Goal: Information Seeking & Learning: Check status

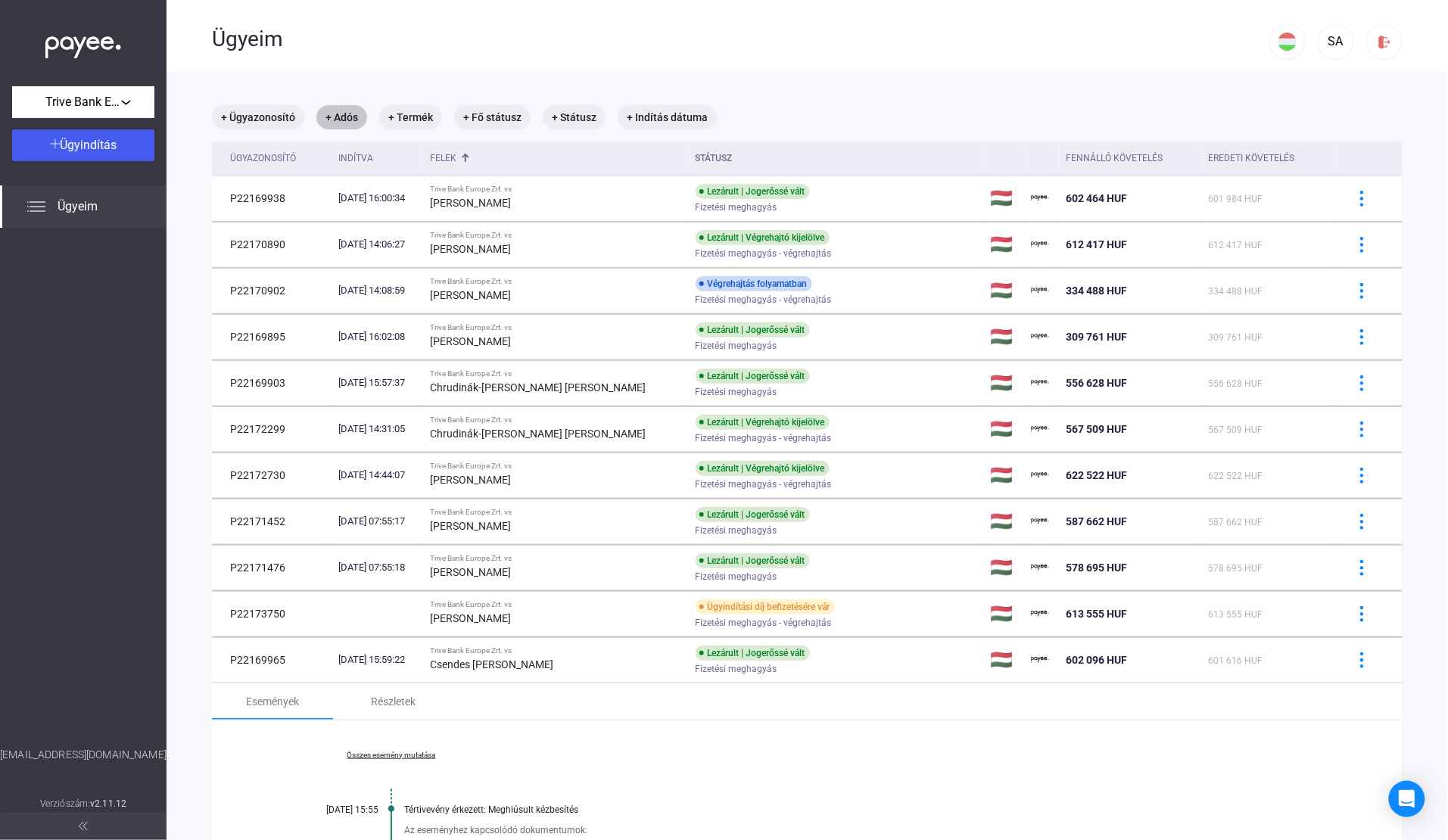
click at [349, 122] on mat-chip "+ Adós" at bounding box center [342, 117] width 51 height 24
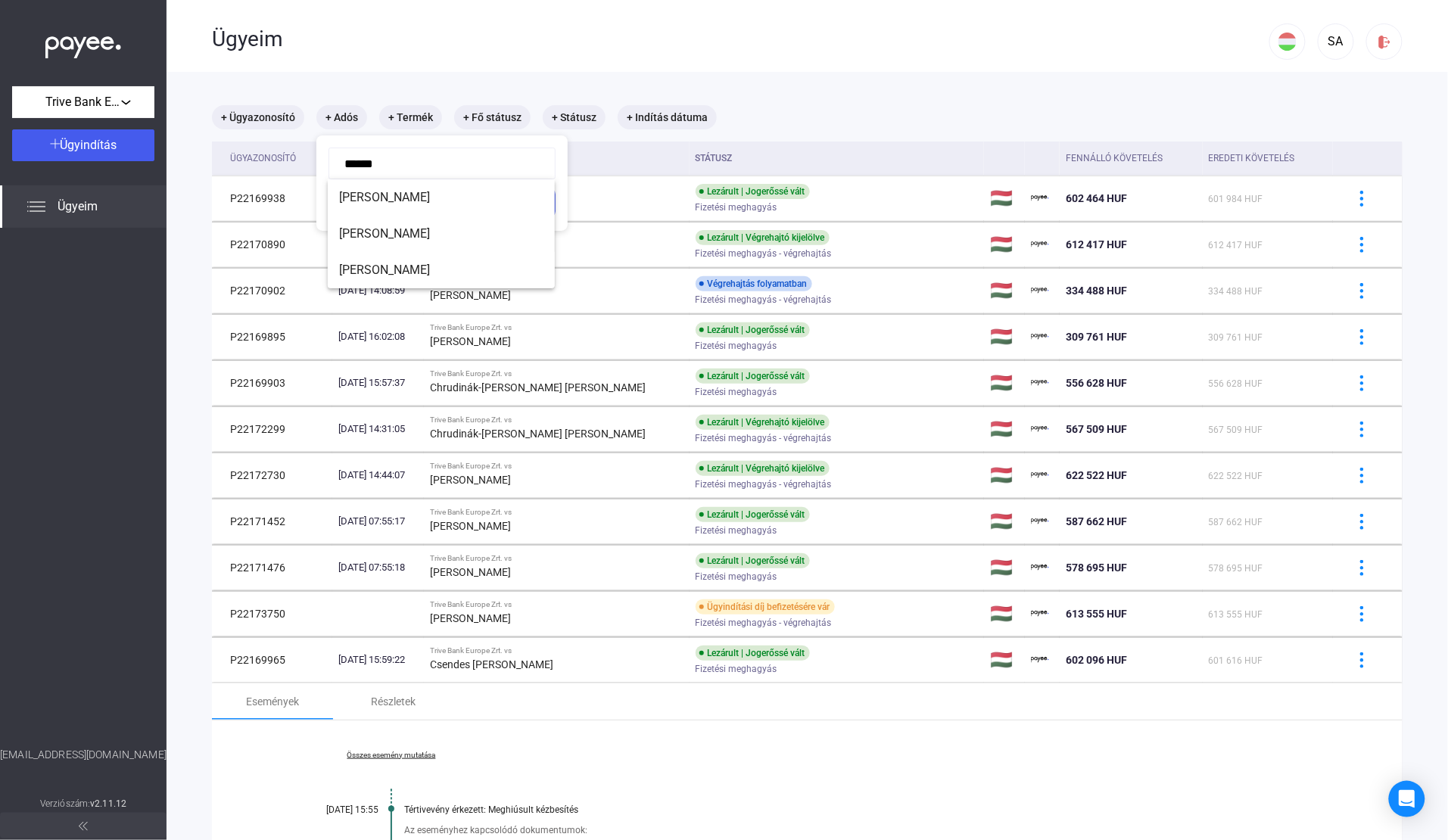
type input "*******"
click button "Szűrés" at bounding box center [443, 203] width 227 height 32
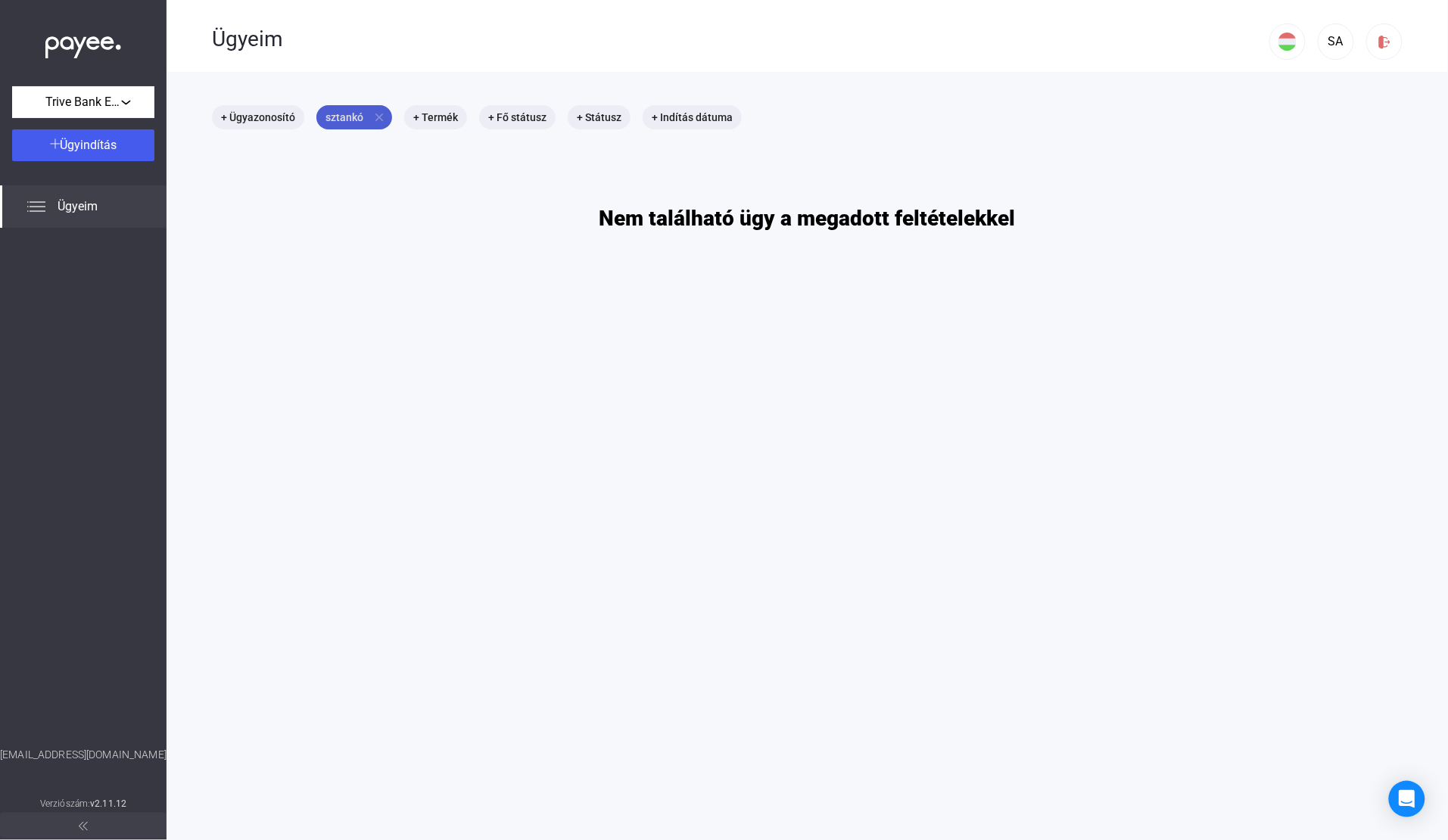
click at [377, 115] on mat-icon "close" at bounding box center [380, 117] width 14 height 14
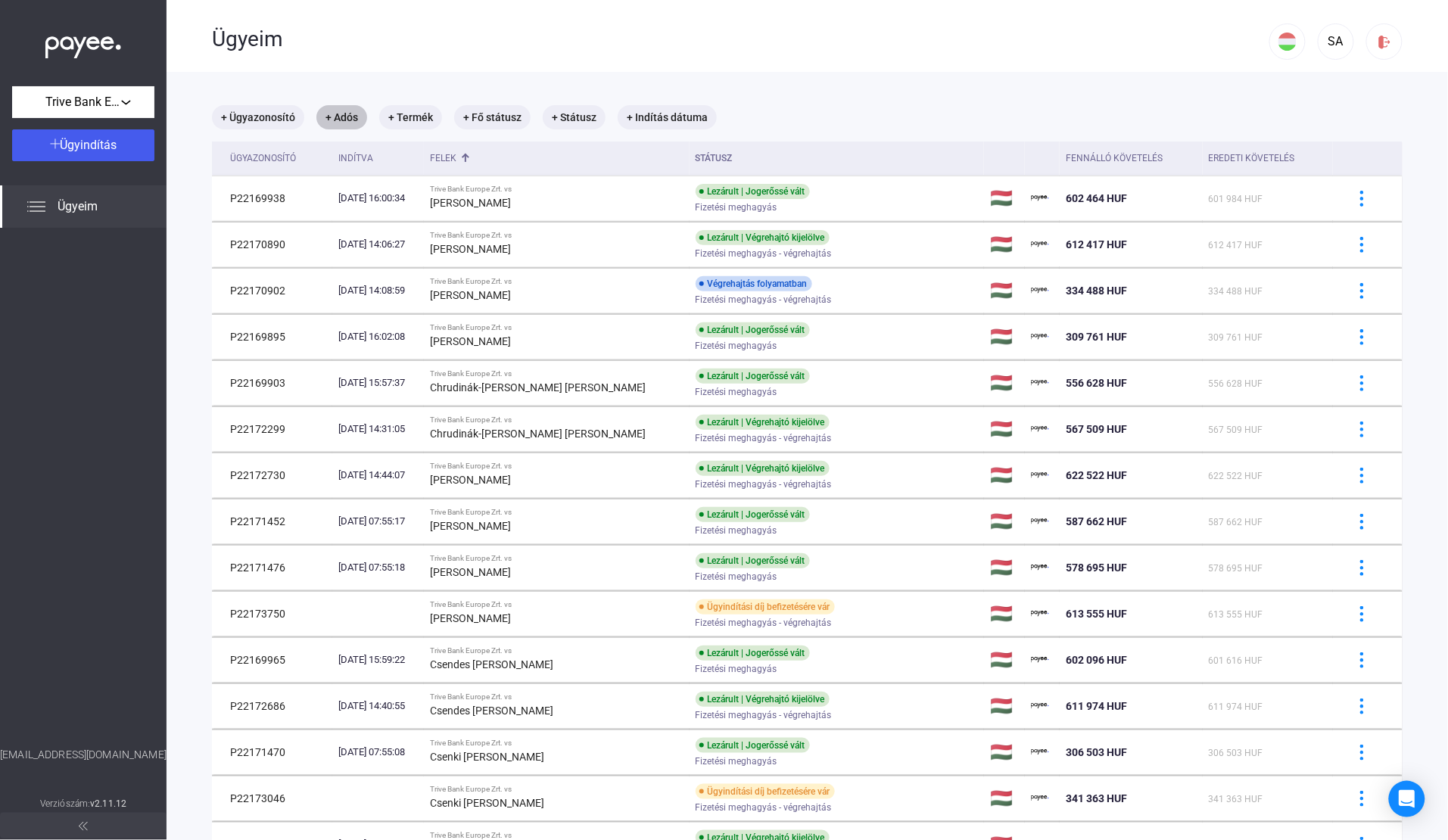
click at [346, 117] on mat-chip "+ Adós" at bounding box center [342, 117] width 51 height 24
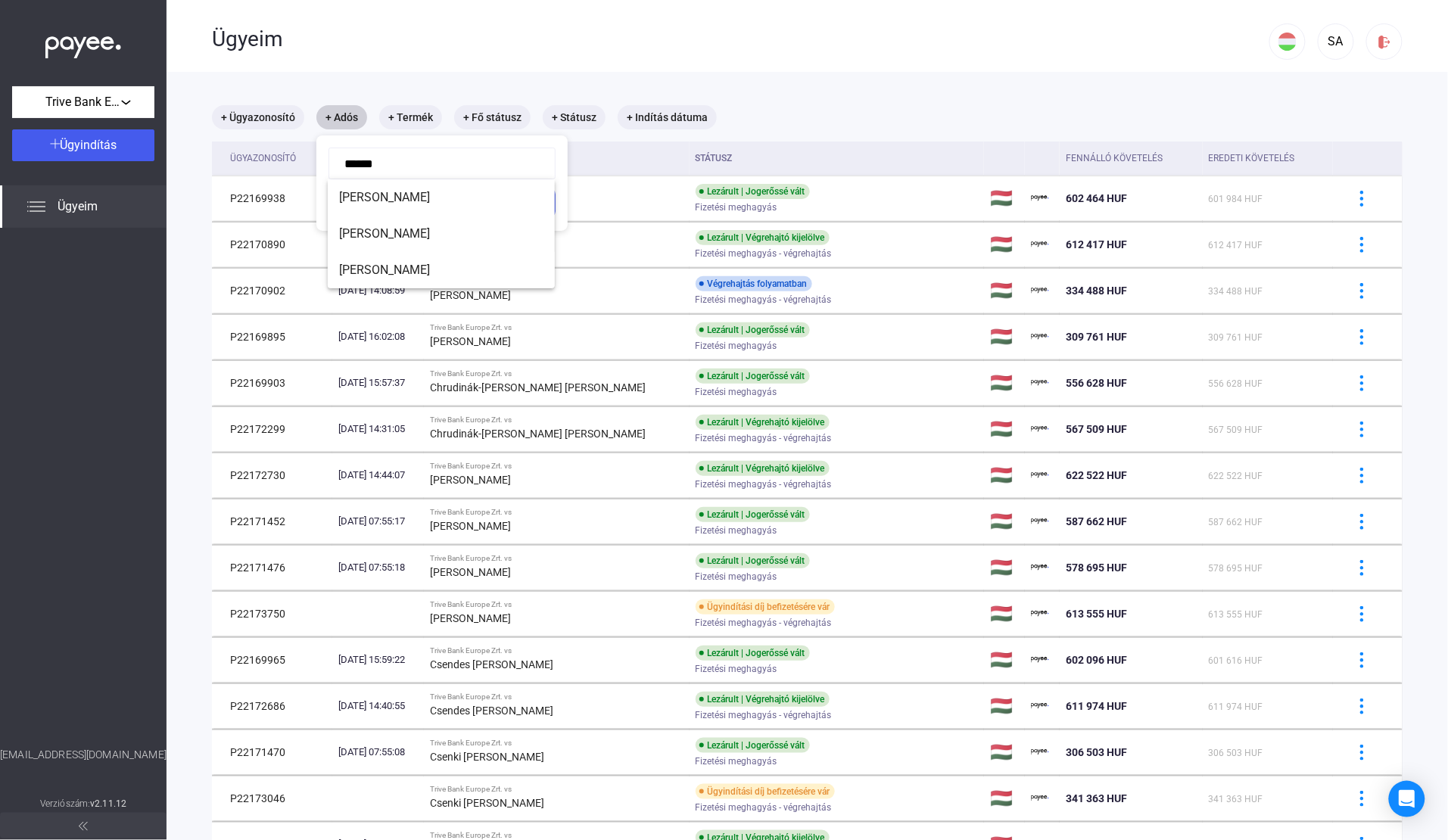
type input "*******"
click button "Szűrés" at bounding box center [443, 203] width 227 height 32
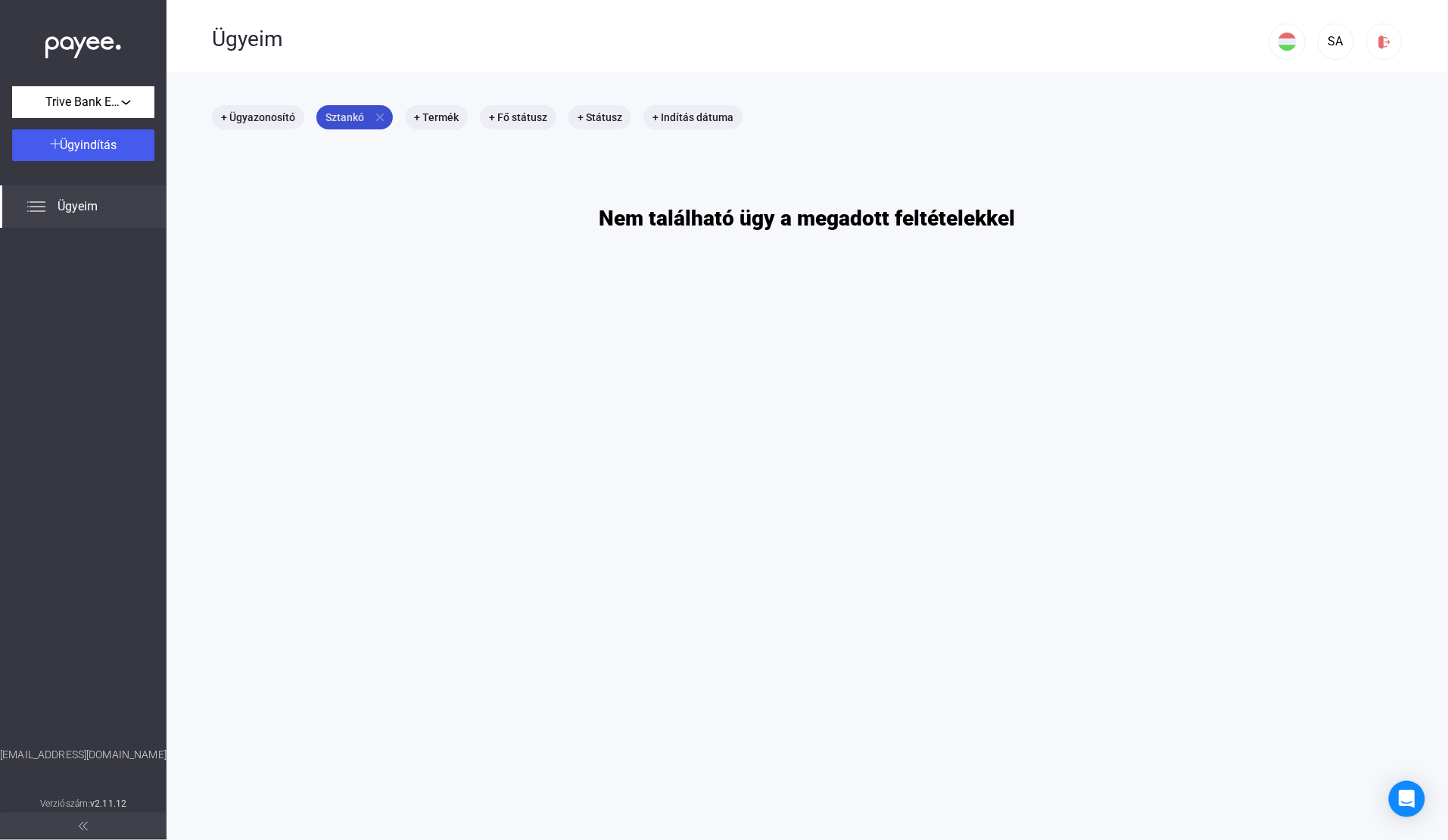
click at [374, 116] on mat-icon "close" at bounding box center [380, 117] width 14 height 14
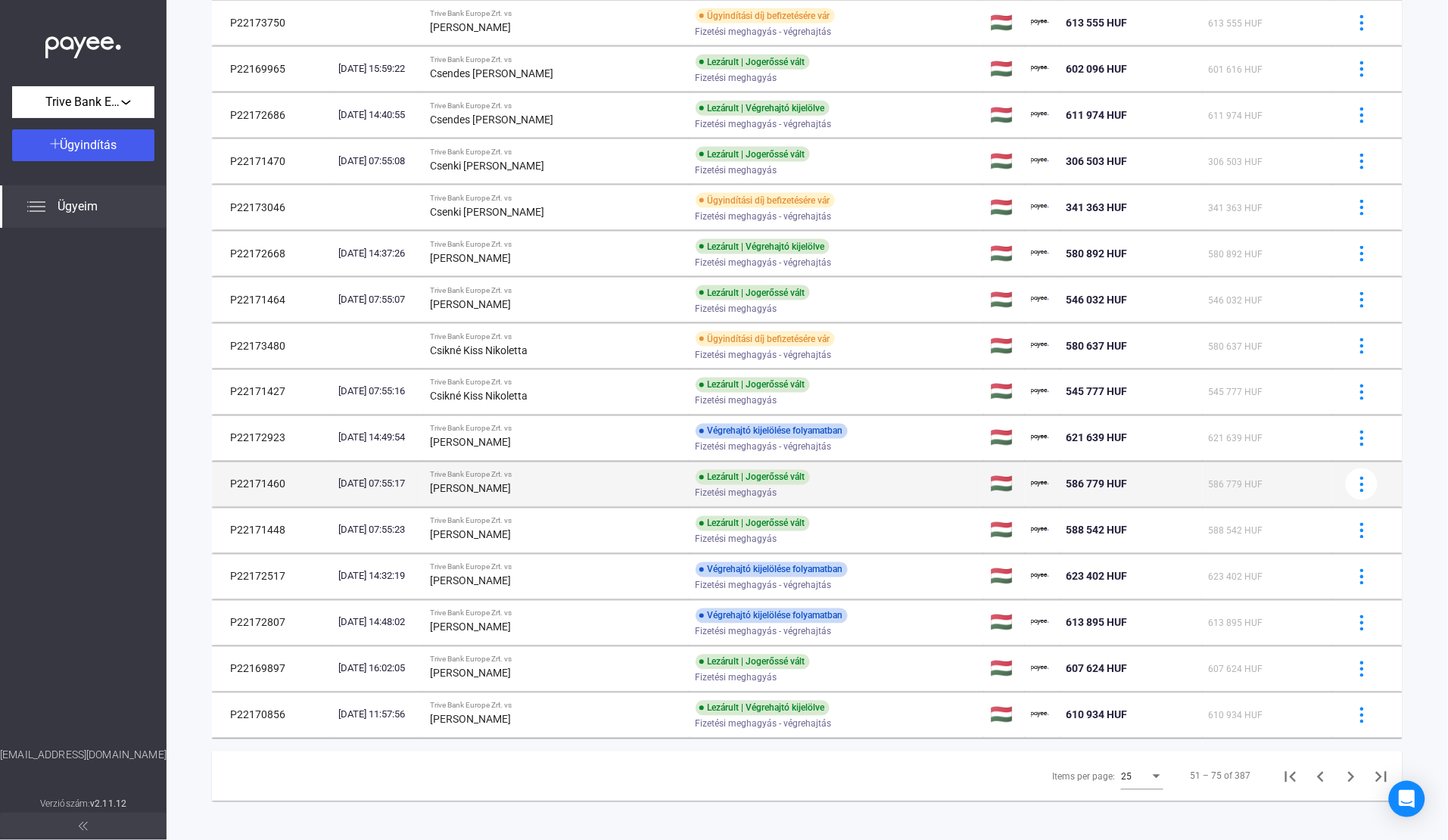
scroll to position [602, 0]
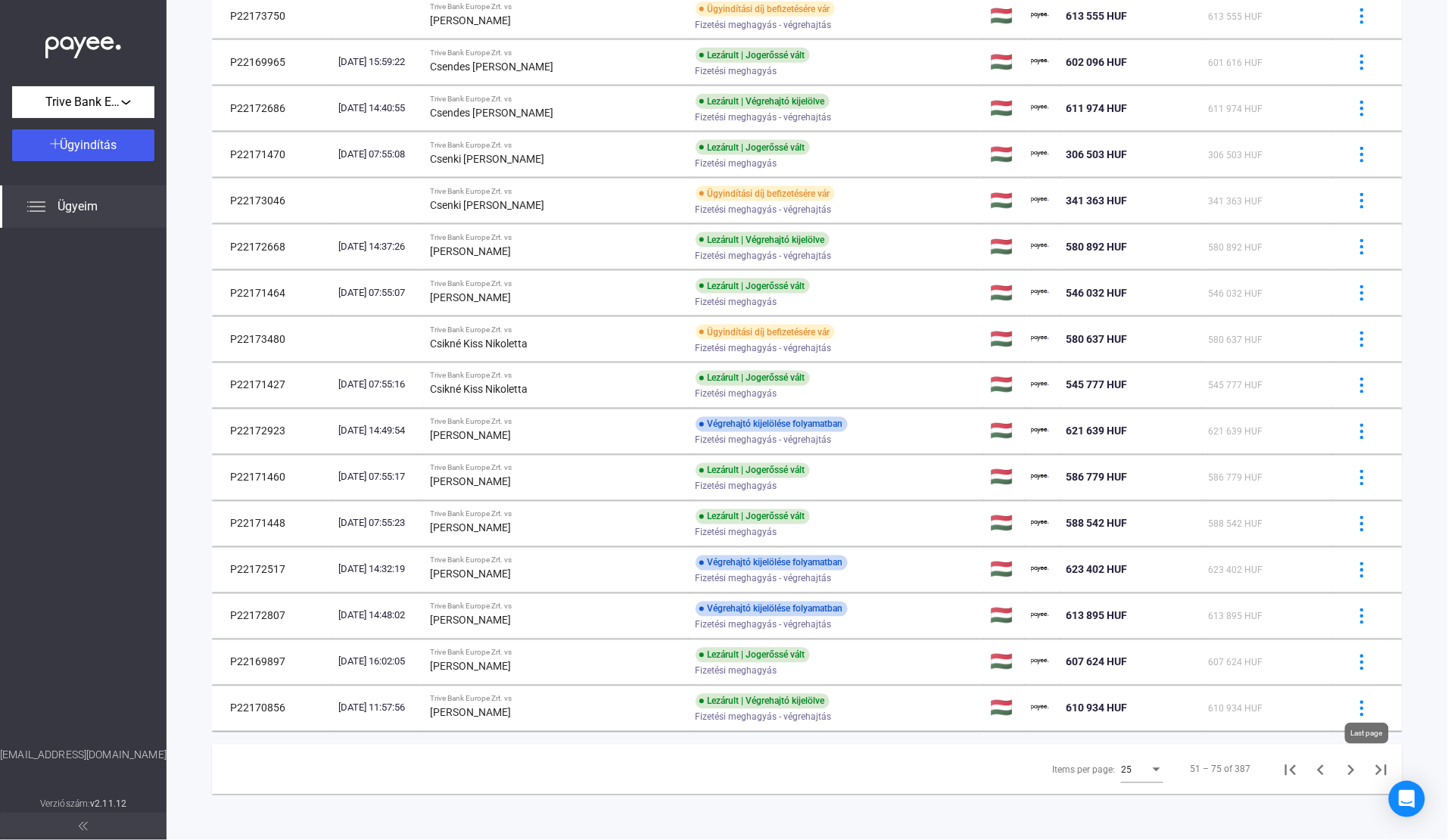
click at [1371, 770] on icon "Last page" at bounding box center [1381, 770] width 21 height 21
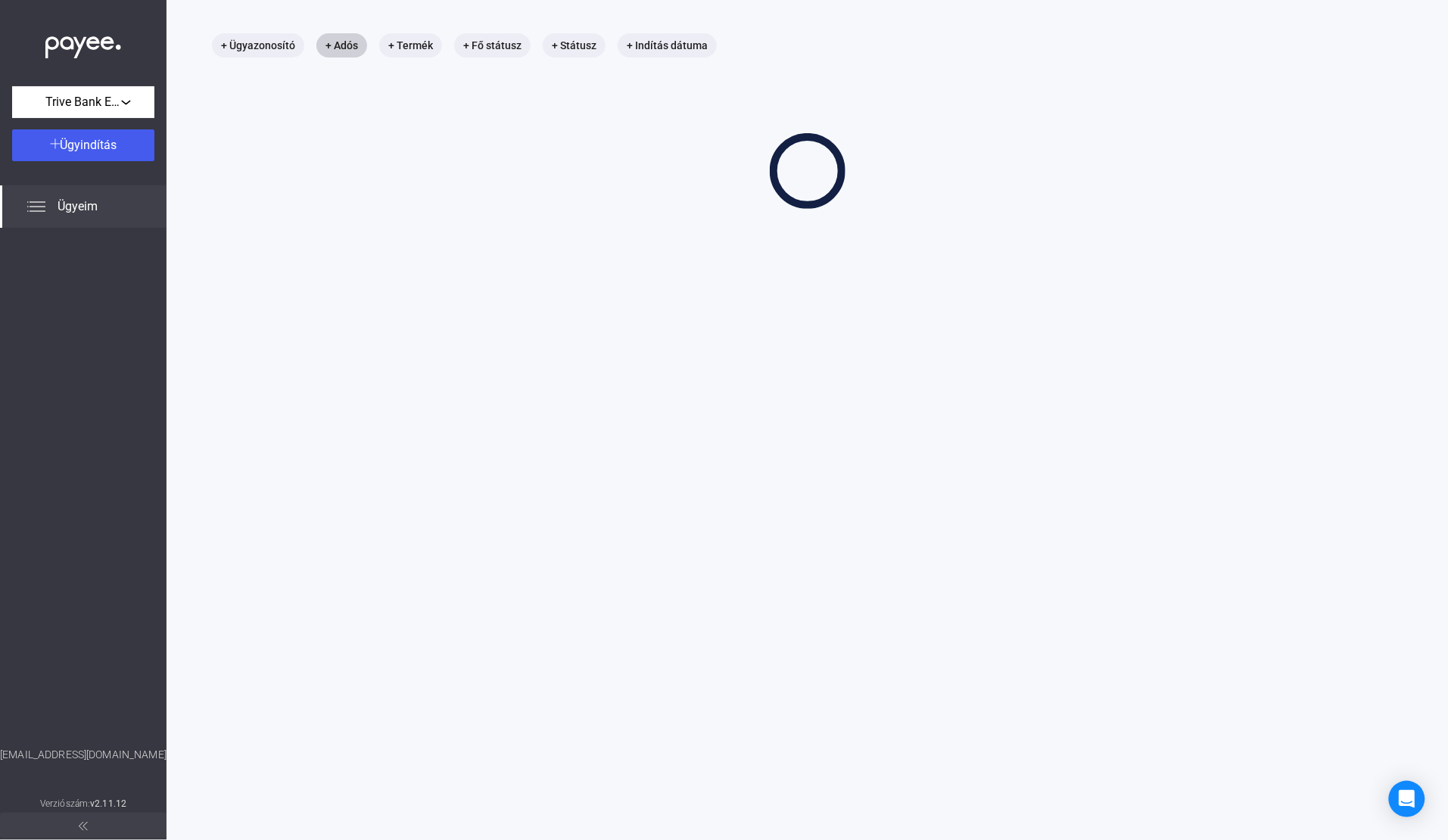
scroll to position [72, 0]
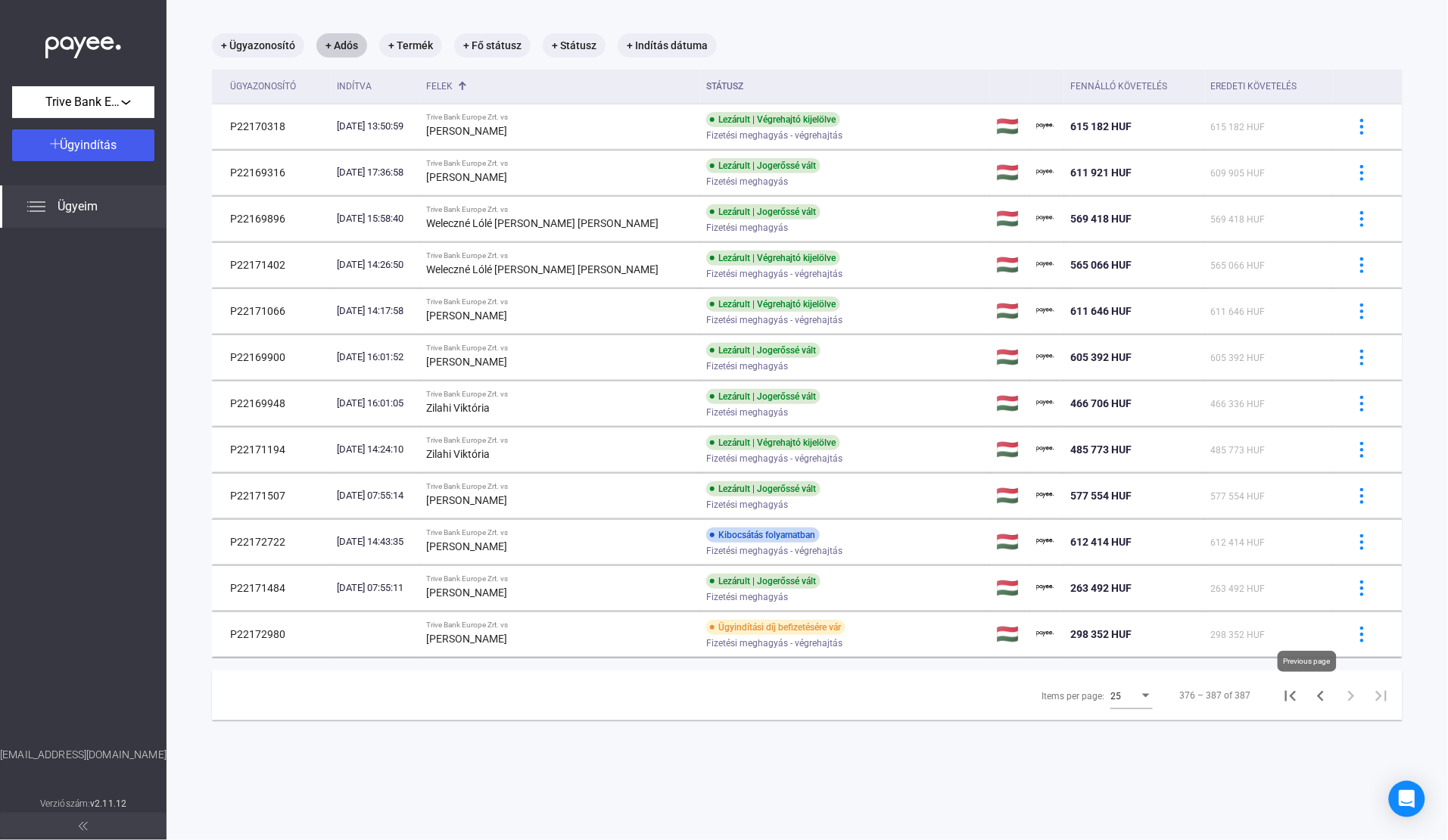
click at [1310, 695] on icon "Previous page" at bounding box center [1321, 696] width 21 height 21
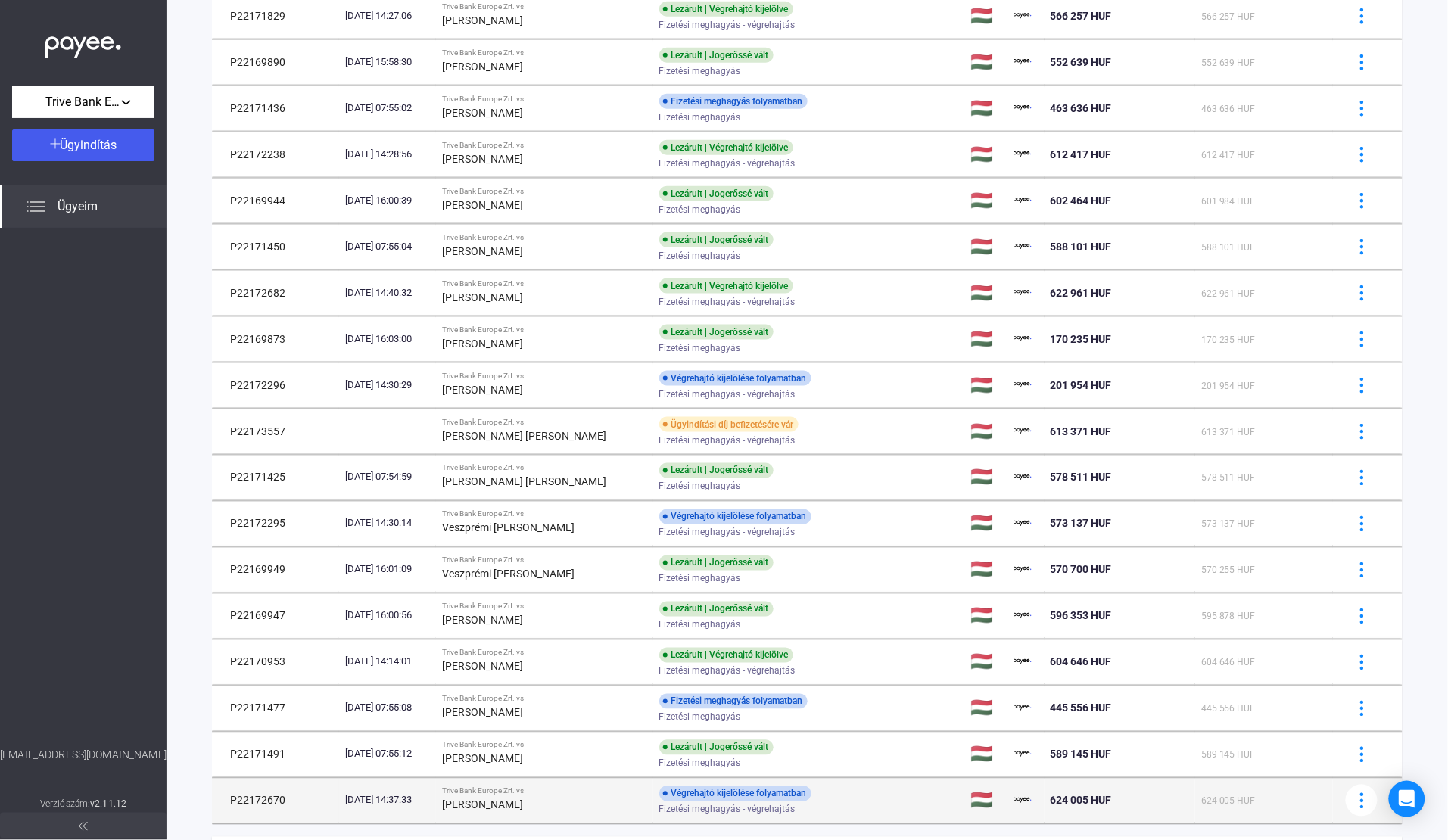
scroll to position [602, 0]
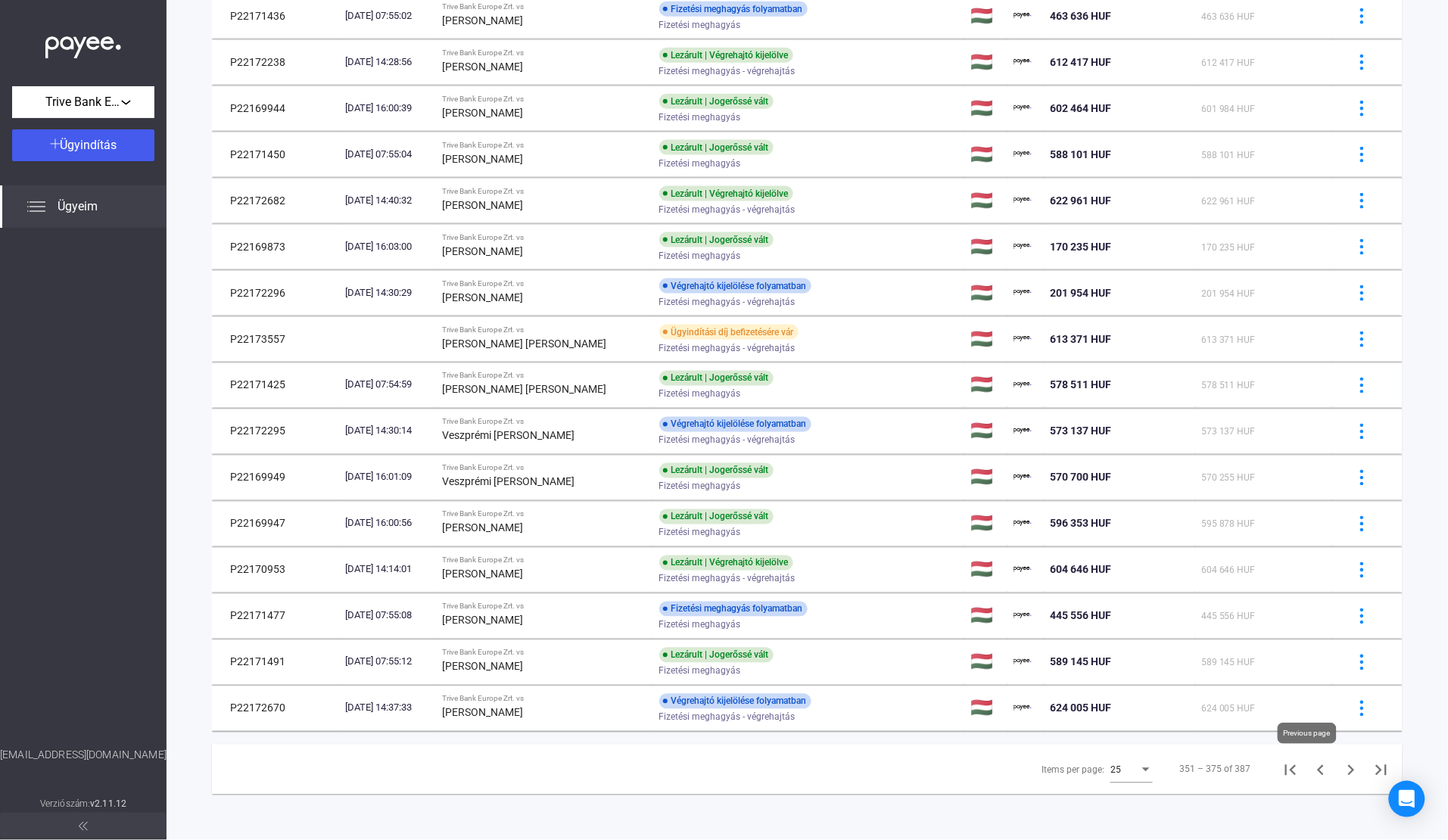
click at [1306, 781] on button "Previous page" at bounding box center [1321, 770] width 30 height 30
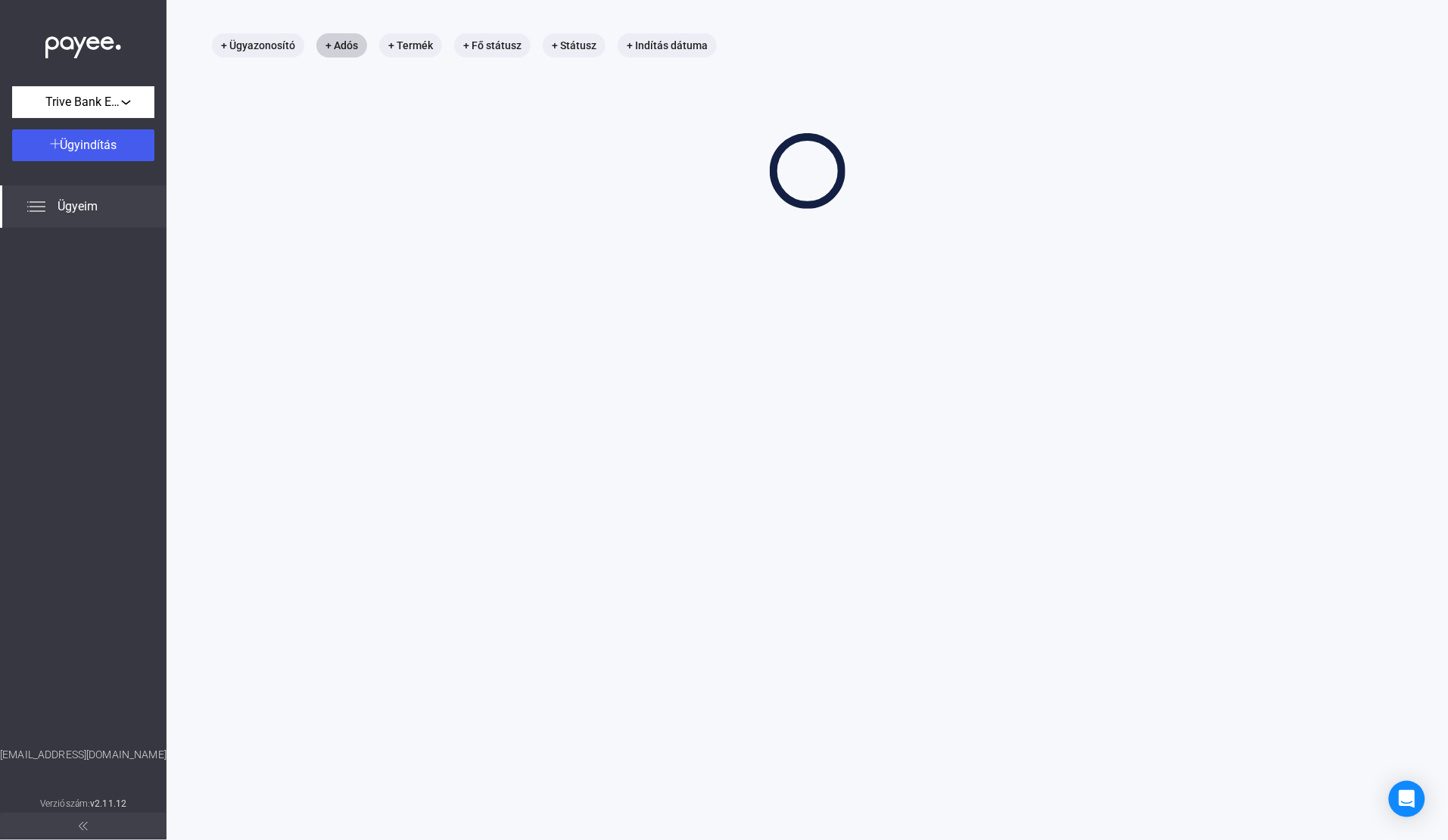
scroll to position [72, 0]
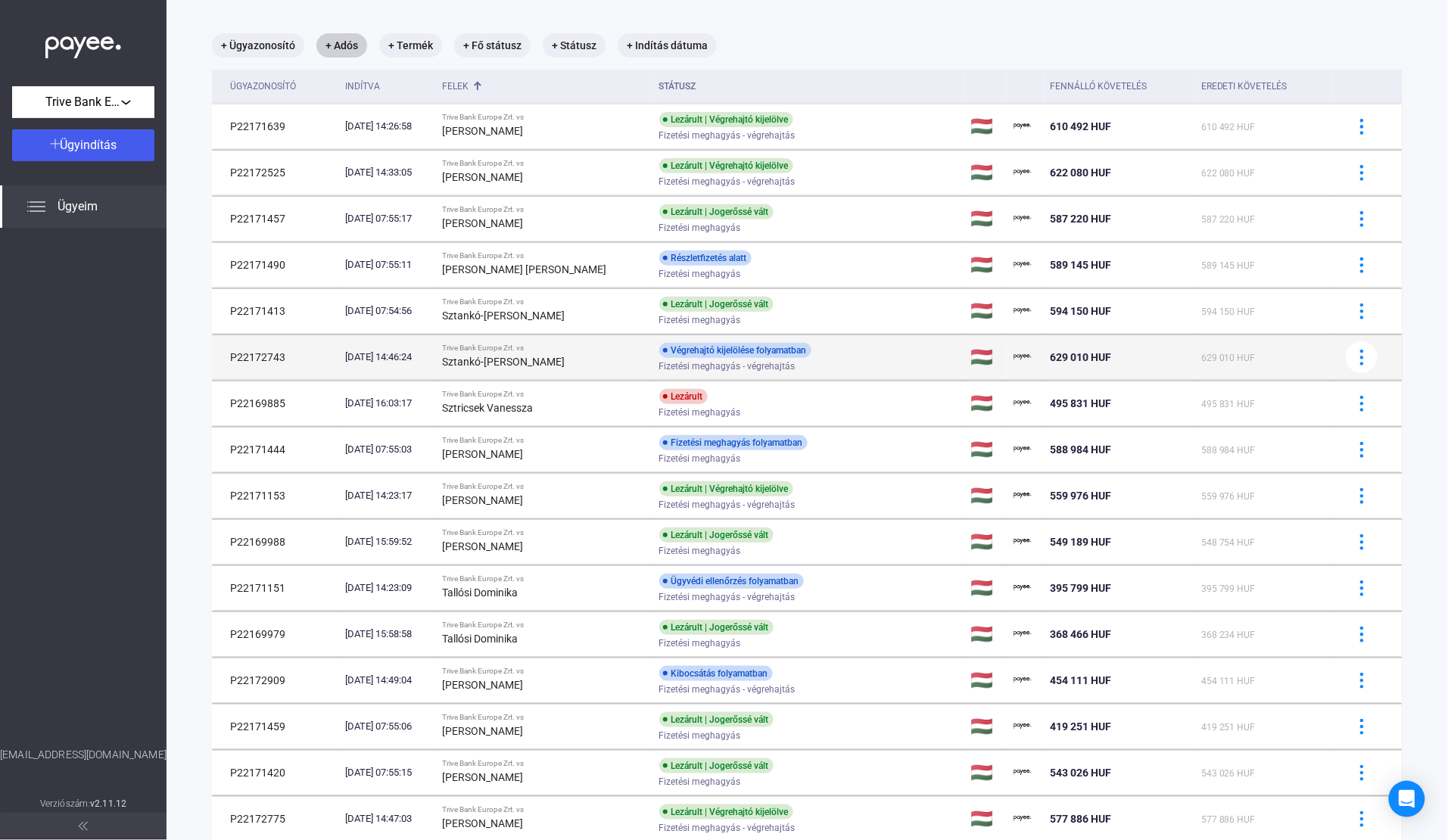
click at [565, 362] on strong "Sztankó-[PERSON_NAME]" at bounding box center [503, 362] width 123 height 12
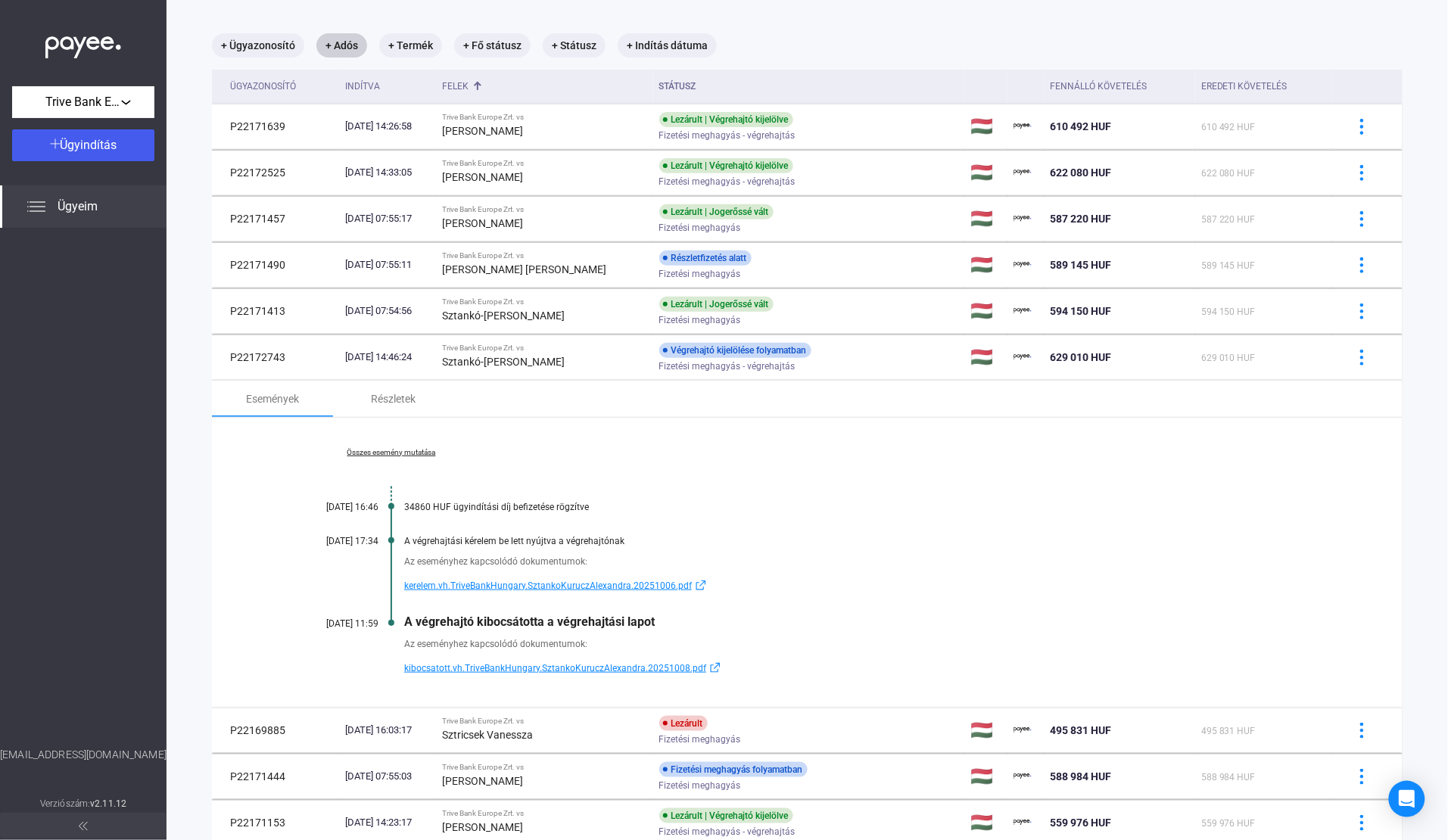
click at [405, 451] on link "Összes esemény mutatása" at bounding box center [392, 452] width 208 height 9
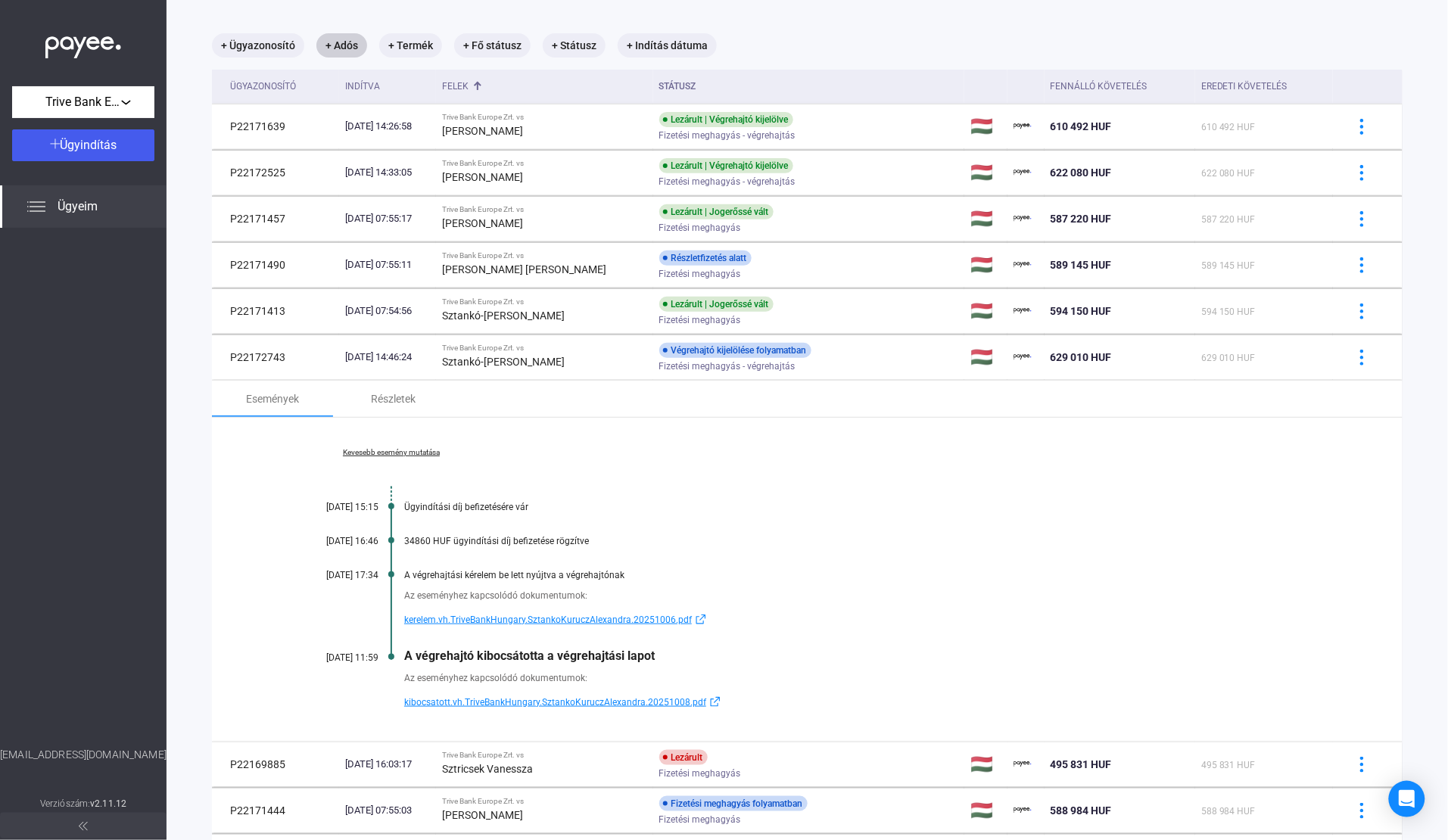
click at [405, 451] on link "Kevesebb esemény mutatása" at bounding box center [392, 452] width 208 height 9
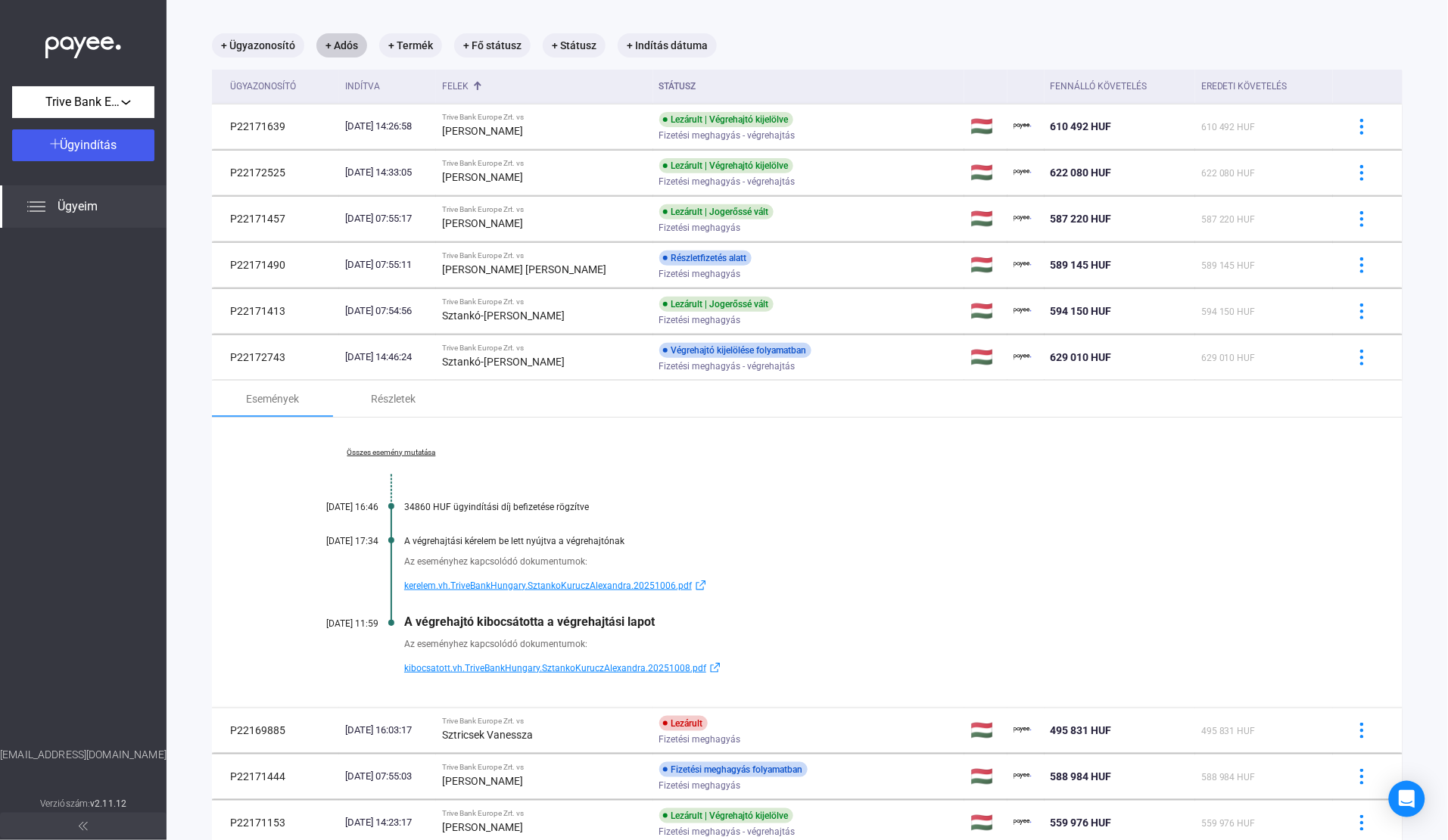
click at [405, 451] on link "Összes esemény mutatása" at bounding box center [392, 452] width 208 height 9
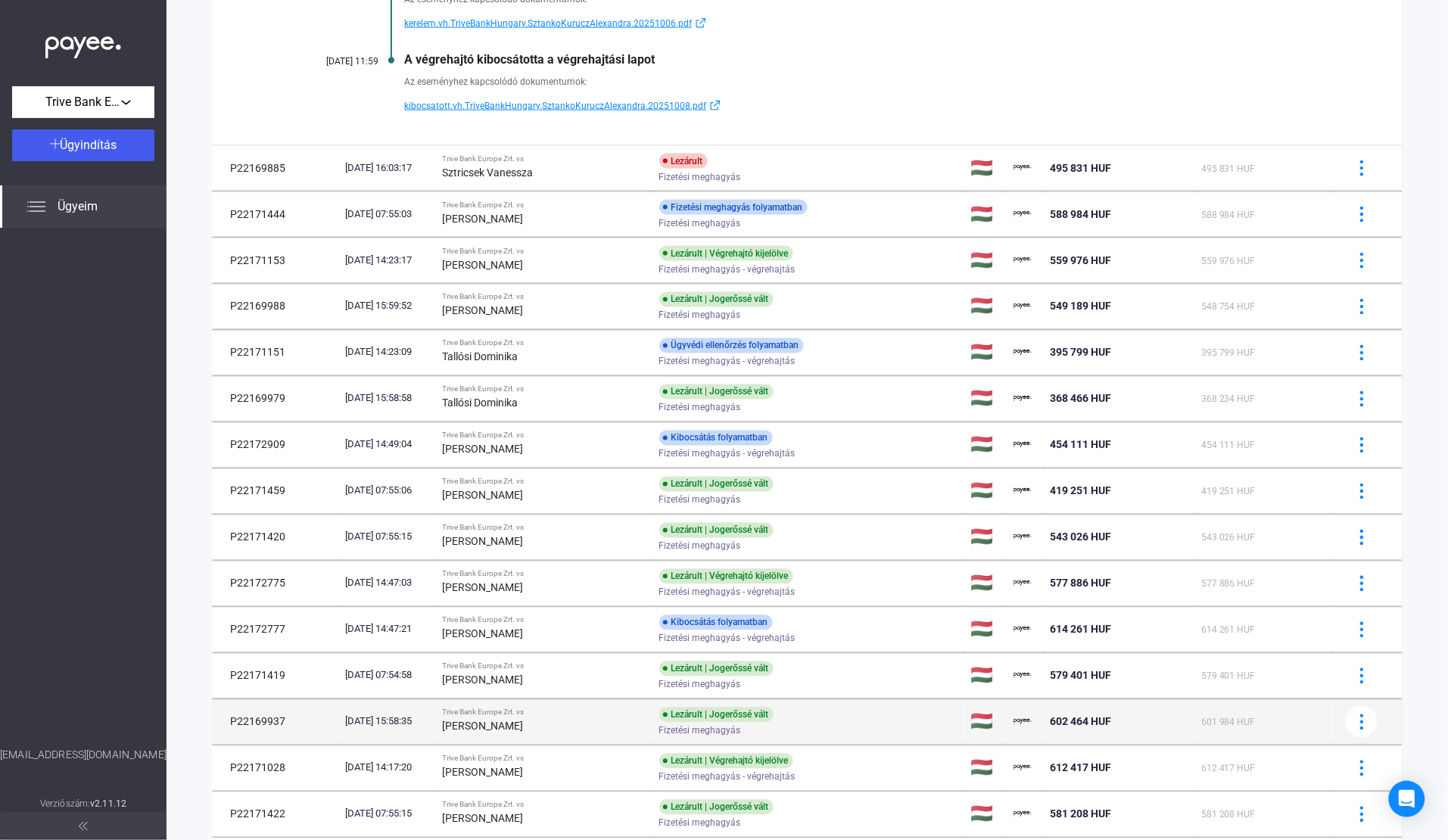
scroll to position [963, 0]
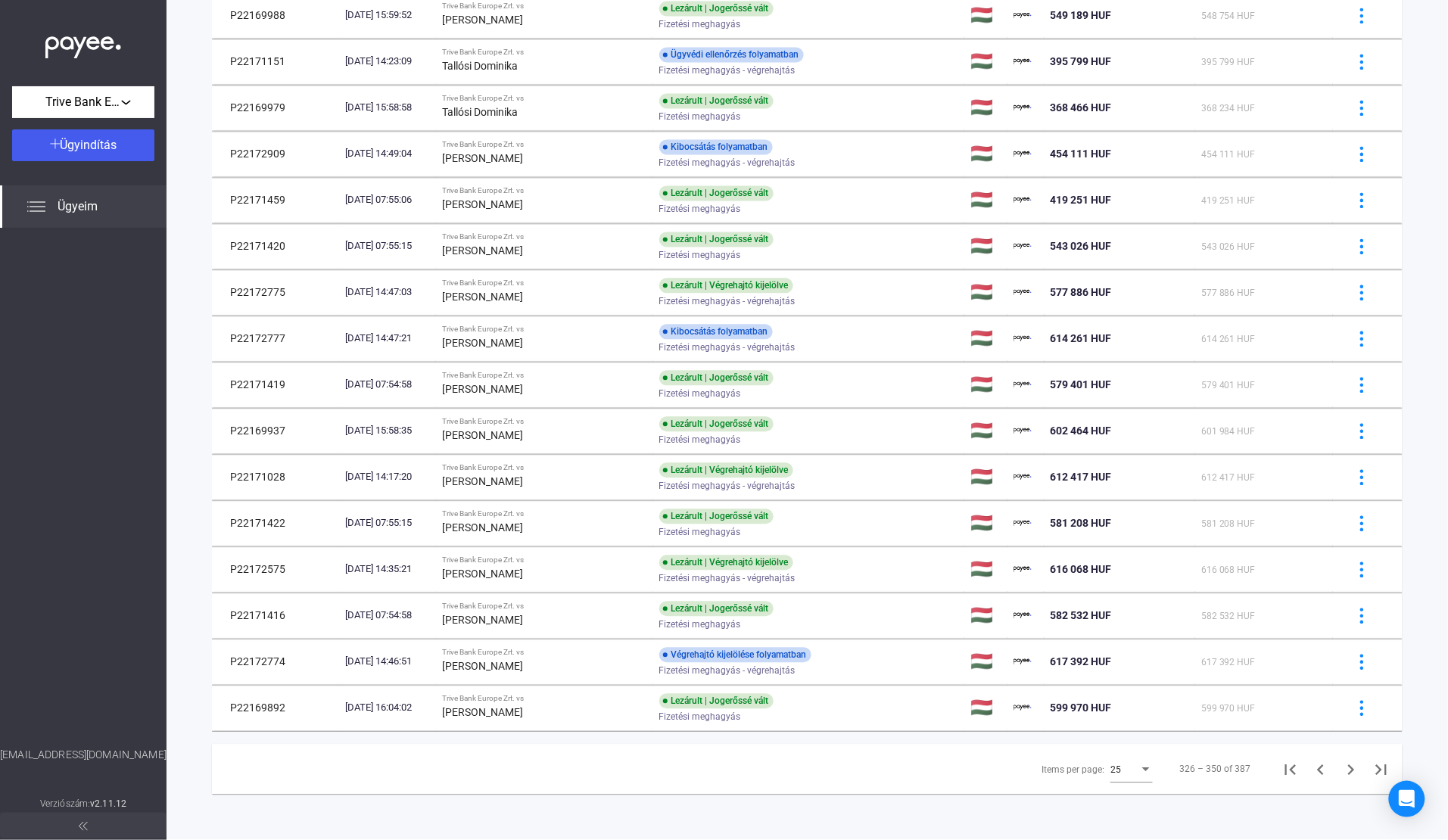
click at [912, 755] on div "Items per page: 25 326 – 350 of 387" at bounding box center [807, 770] width 1190 height 51
click at [1310, 764] on icon "Previous page" at bounding box center [1321, 770] width 21 height 21
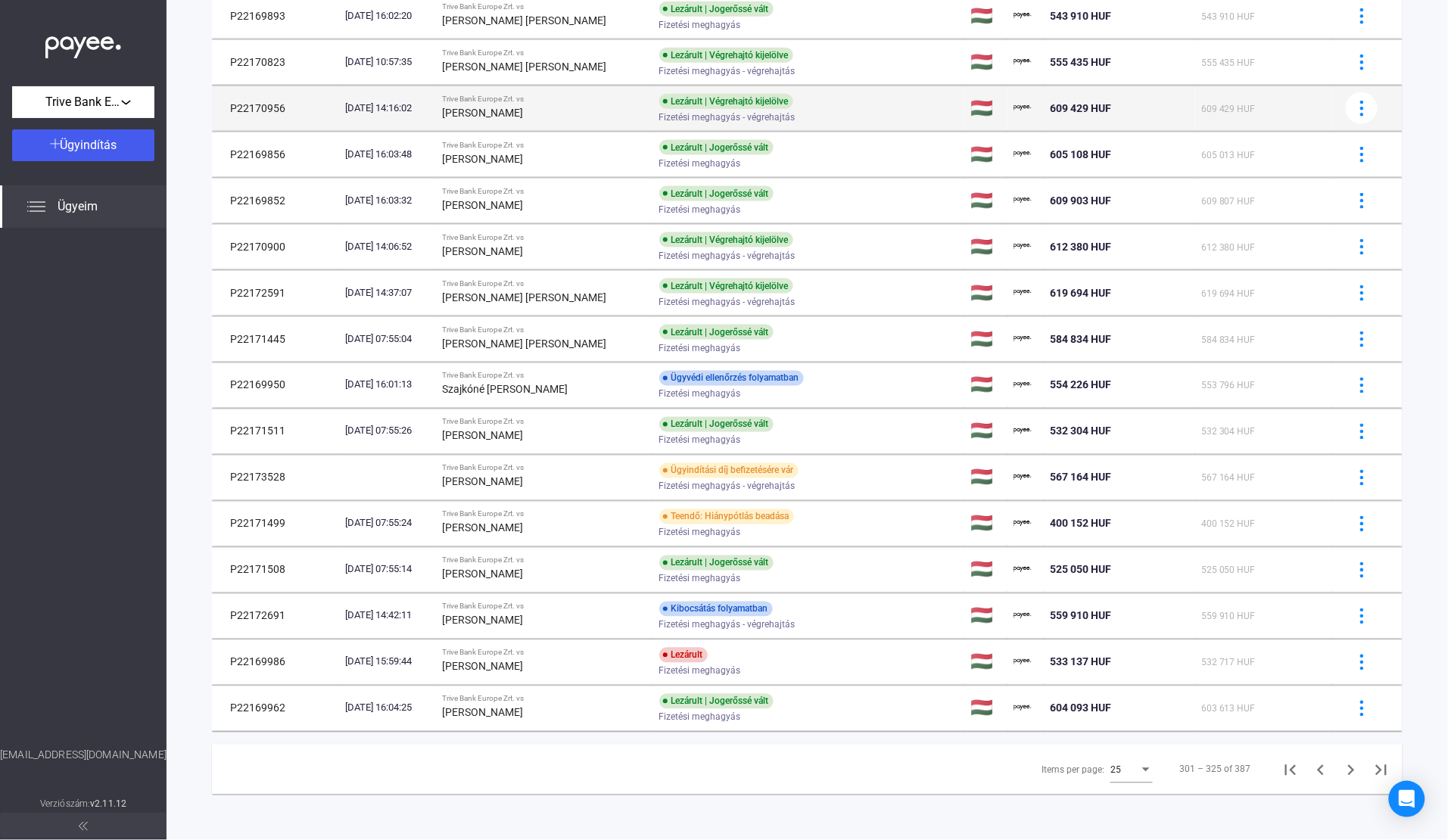
scroll to position [602, 0]
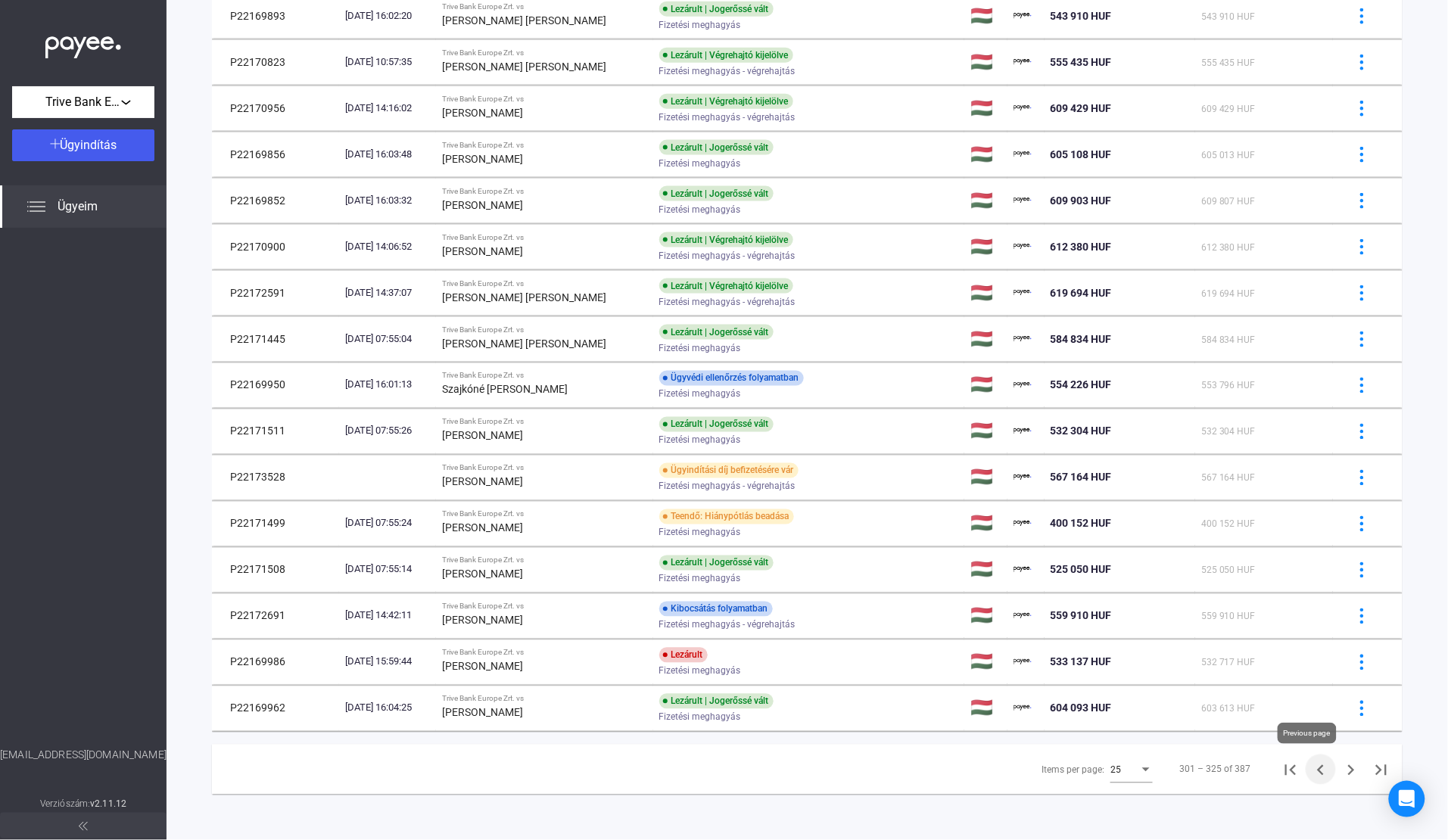
click at [1310, 778] on icon "Previous page" at bounding box center [1321, 770] width 21 height 21
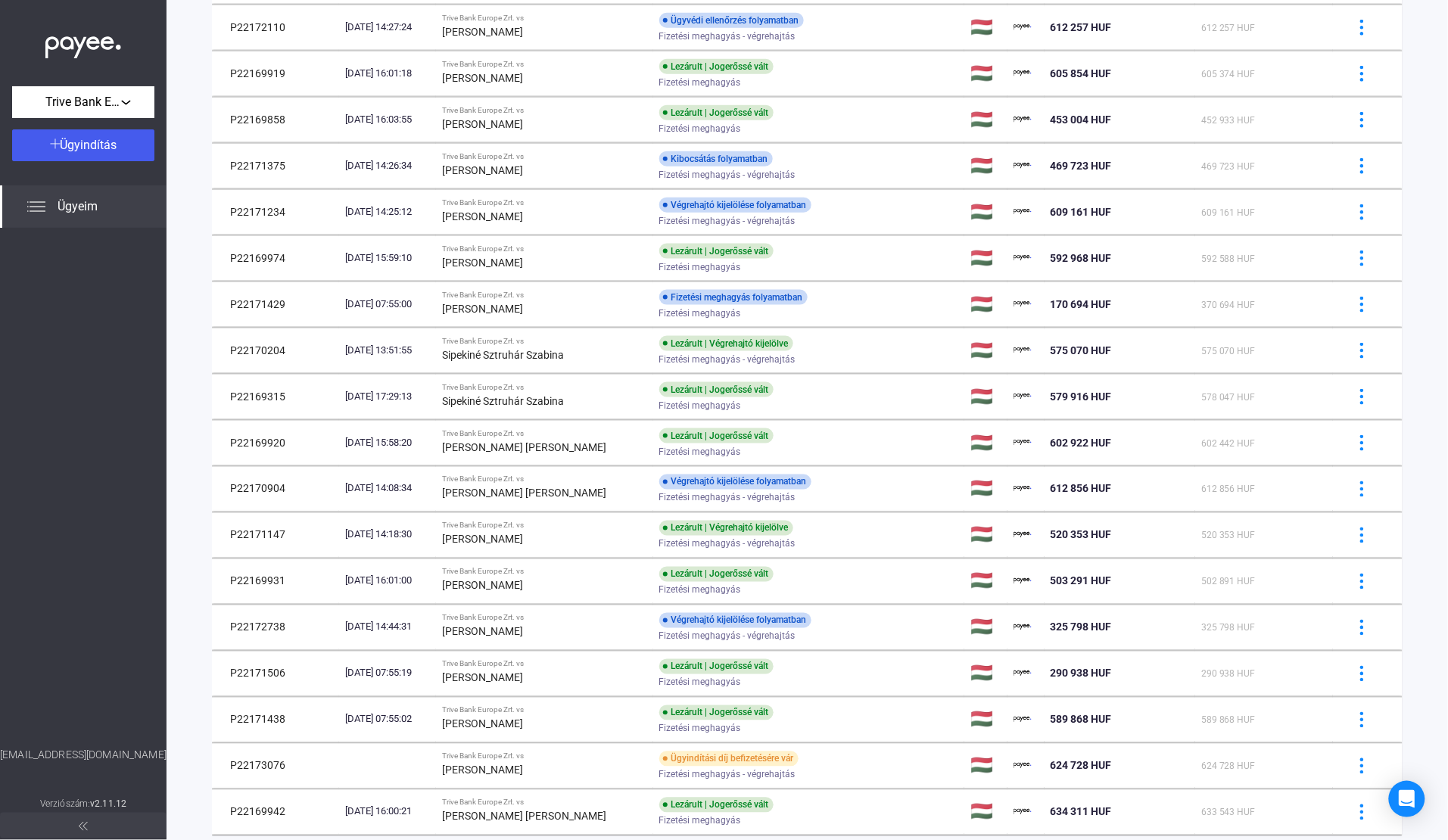
scroll to position [567, 0]
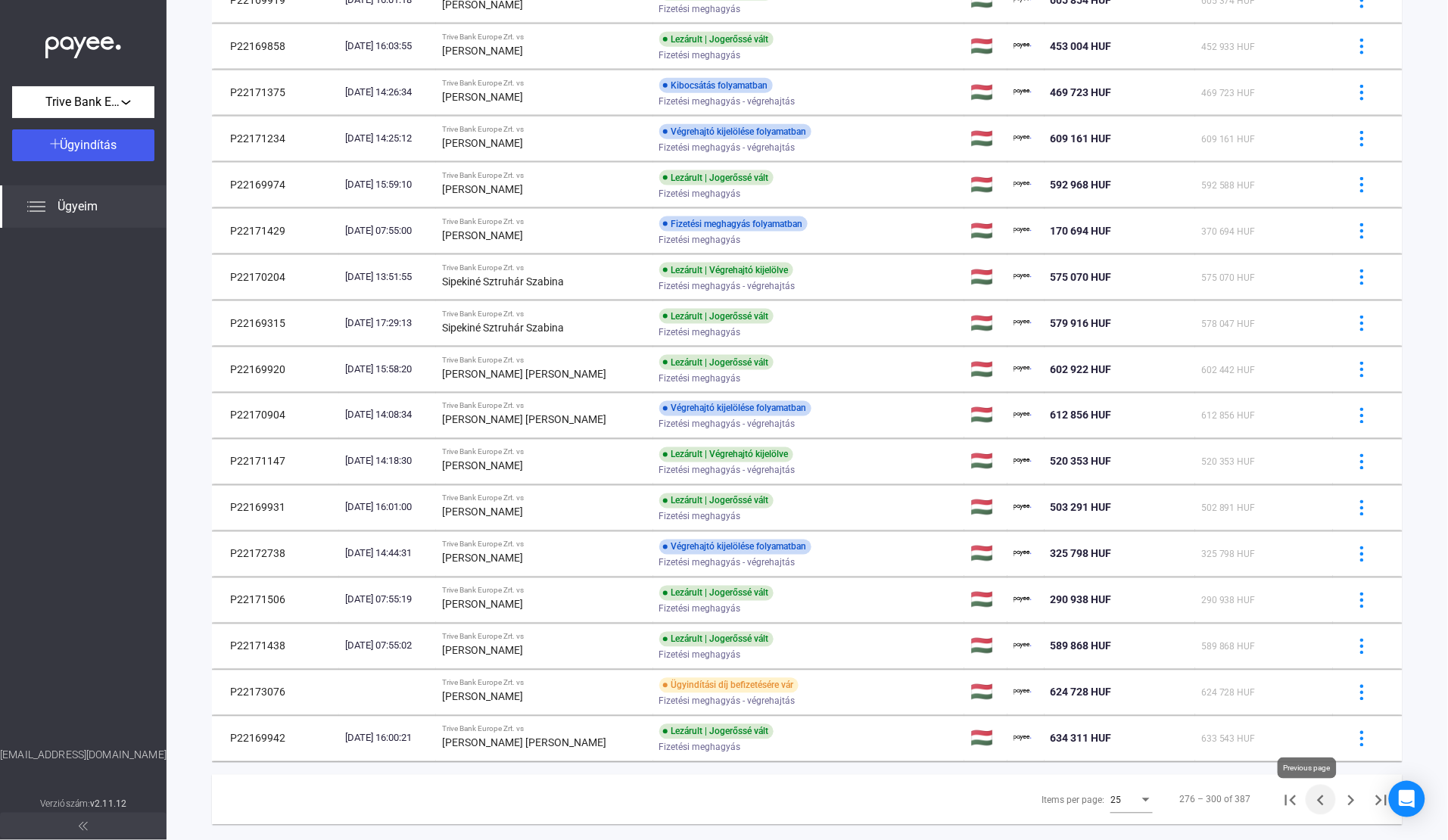
click at [1310, 802] on icon "Previous page" at bounding box center [1321, 801] width 21 height 21
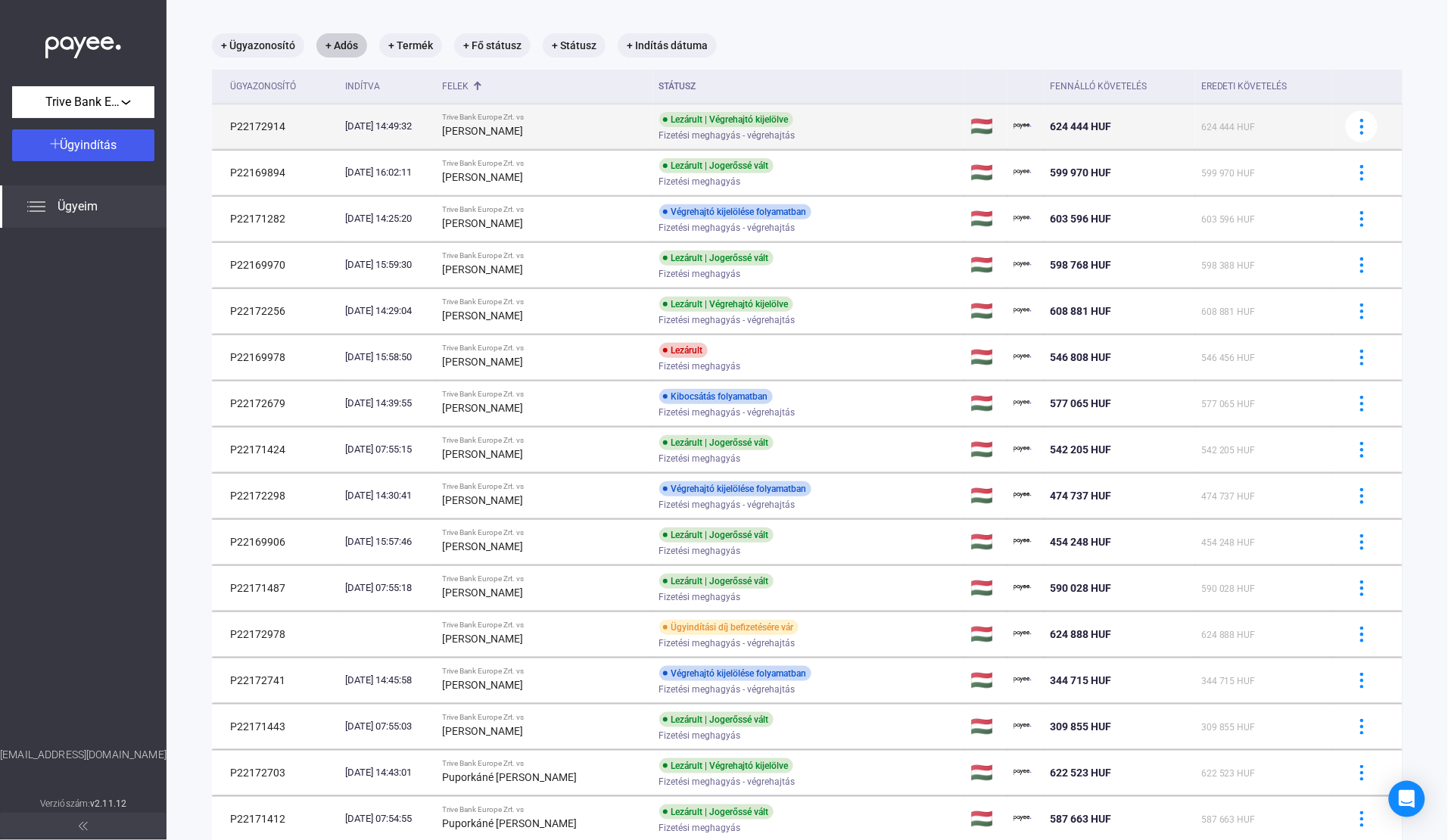
click at [523, 126] on strong "[PERSON_NAME]" at bounding box center [482, 131] width 81 height 12
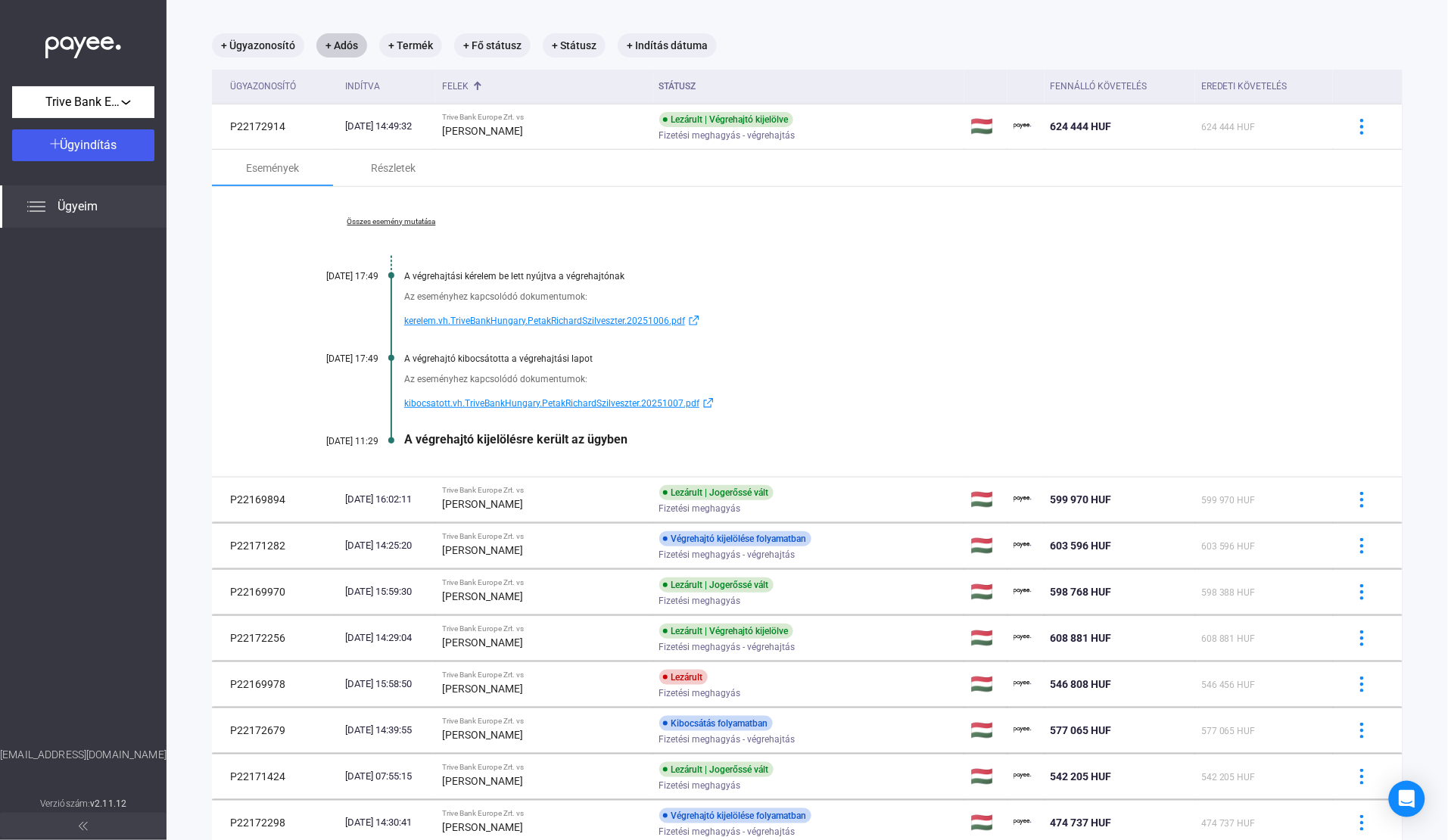
click at [826, 339] on div "Összes esemény mutatása [DATE] 17:49 A végrehajtási kérelem be lett nyújtva a v…" at bounding box center [807, 332] width 1190 height 290
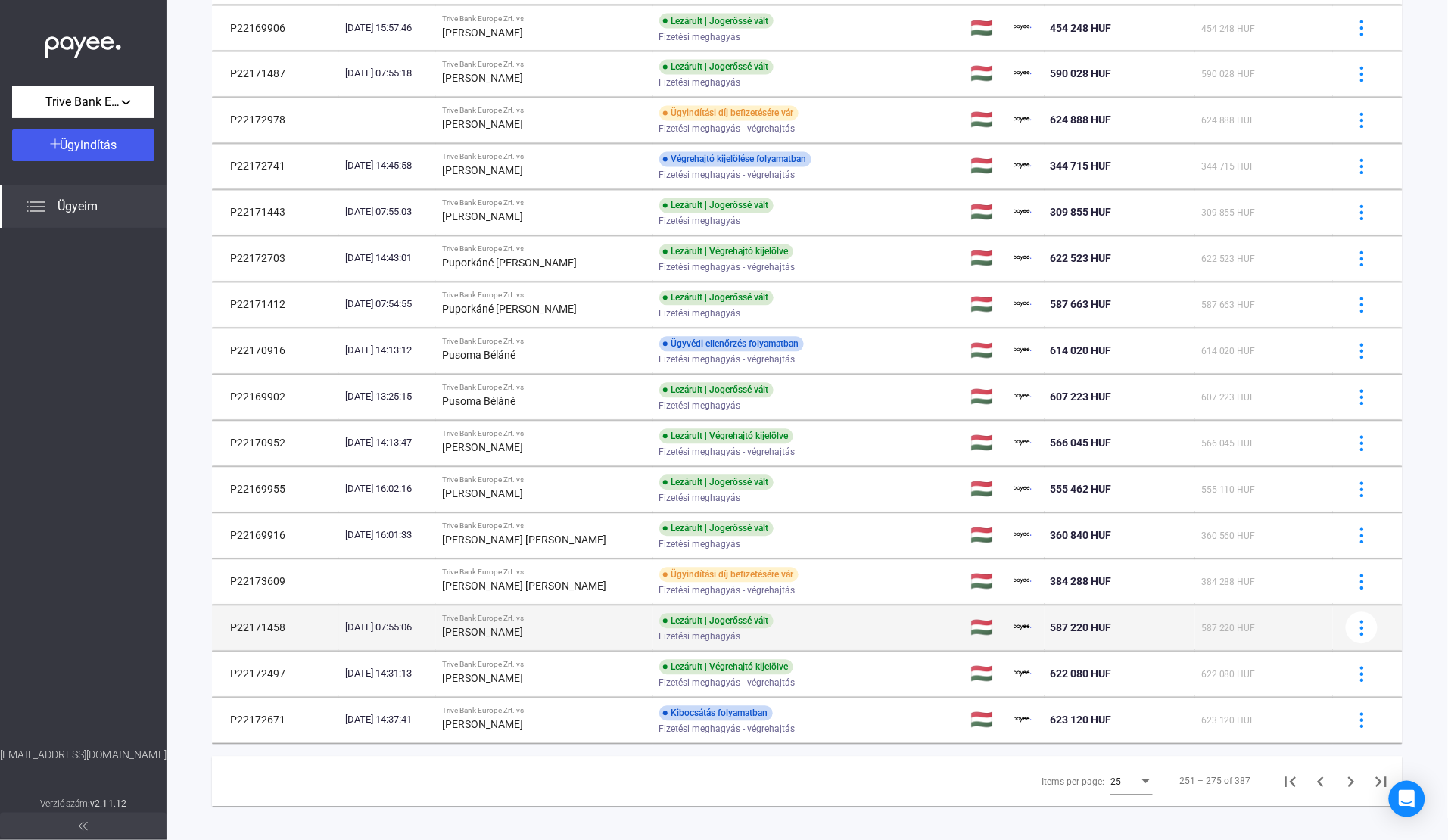
scroll to position [929, 0]
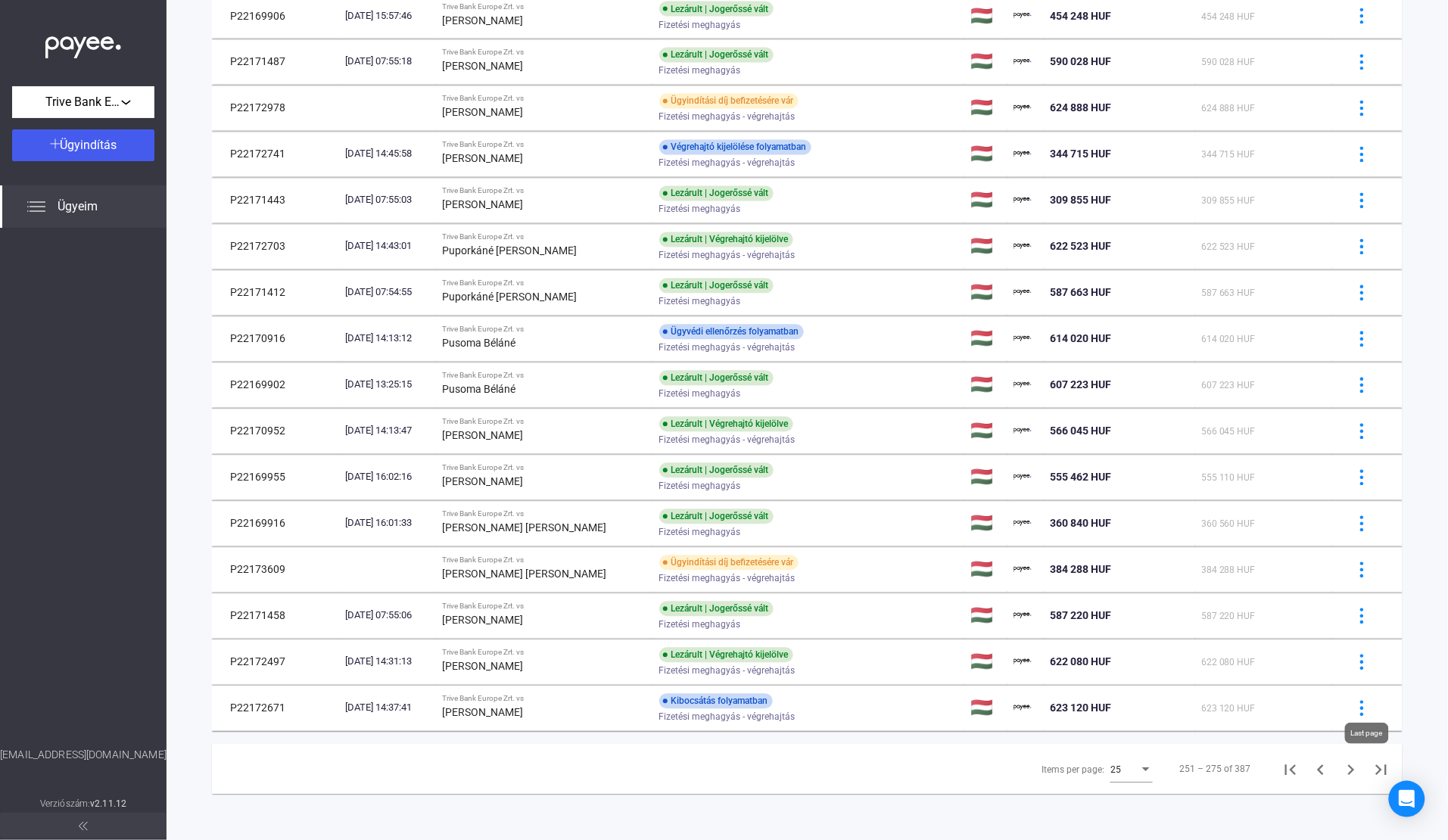
click at [1371, 765] on icon "Last page" at bounding box center [1381, 770] width 21 height 21
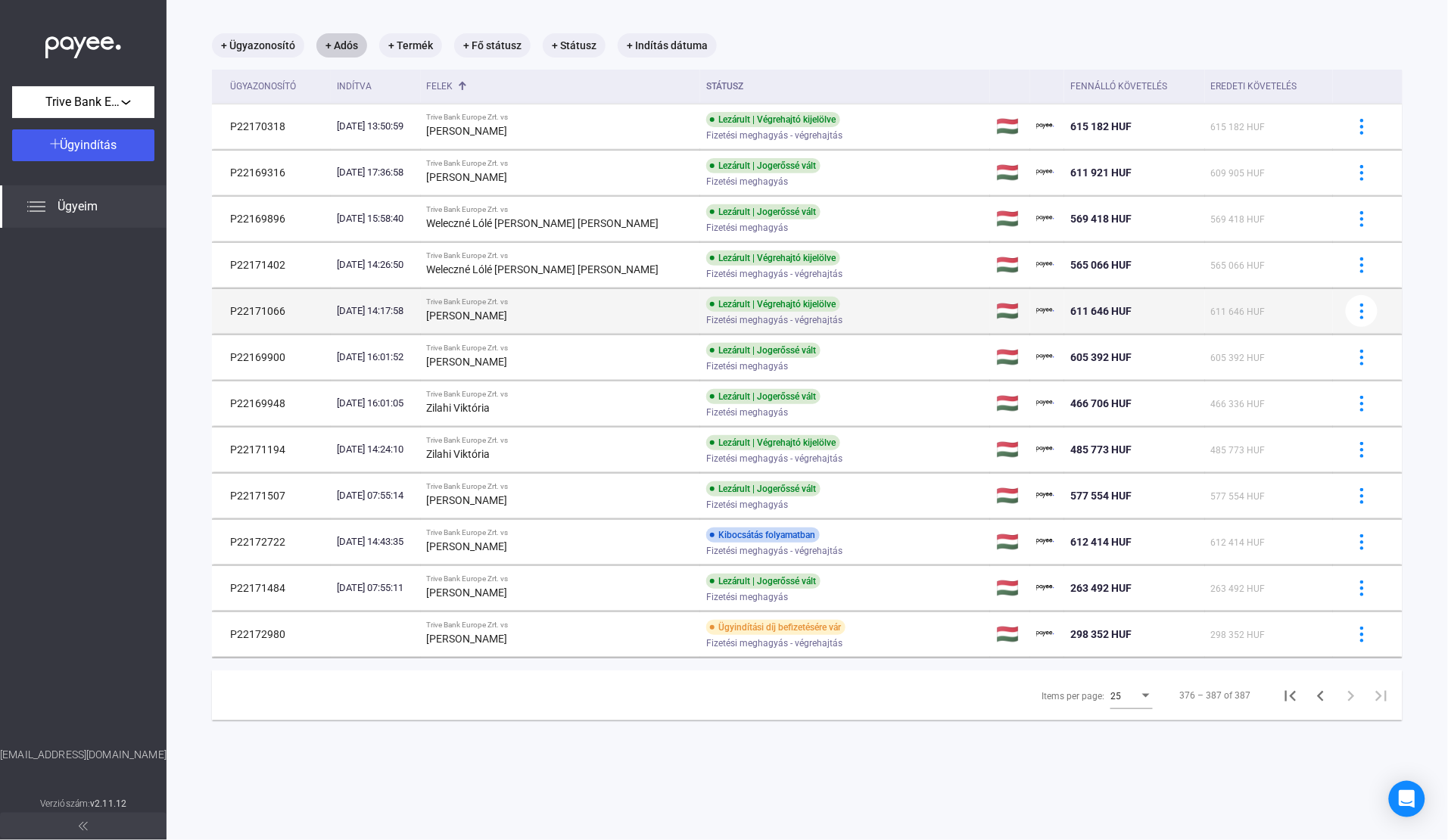
click at [508, 318] on strong "[PERSON_NAME]" at bounding box center [467, 316] width 81 height 12
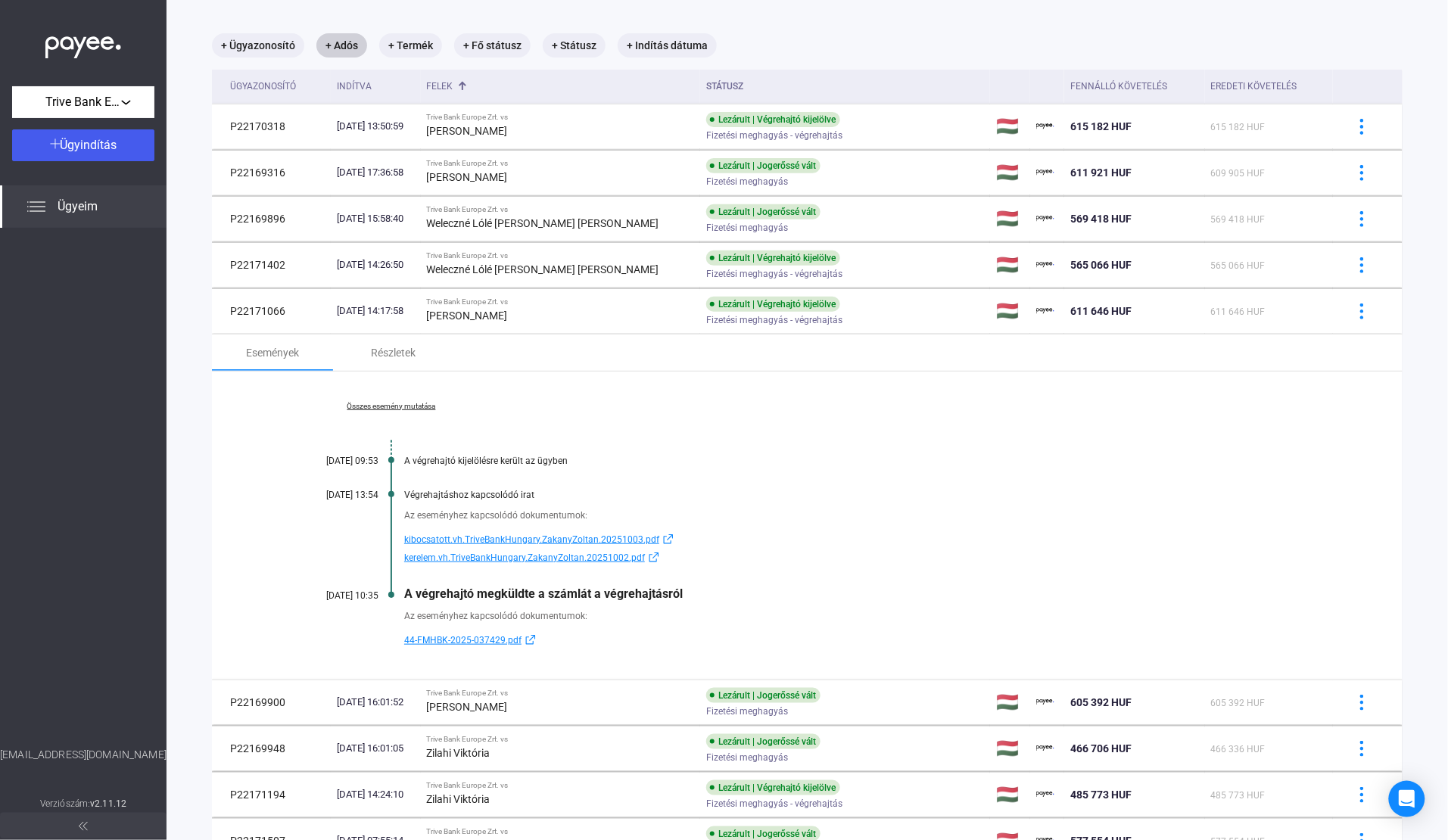
click at [428, 642] on span "44-FMHBK-2025-037429.pdf" at bounding box center [462, 640] width 117 height 18
click at [874, 20] on main "+ Ügyazonosító + Adós + Termék + Fő státusz + Státusz + Indítás dátuma Ügyazono…" at bounding box center [807, 555] width 1281 height 1111
click at [343, 40] on mat-chip "+ Adós" at bounding box center [342, 45] width 51 height 24
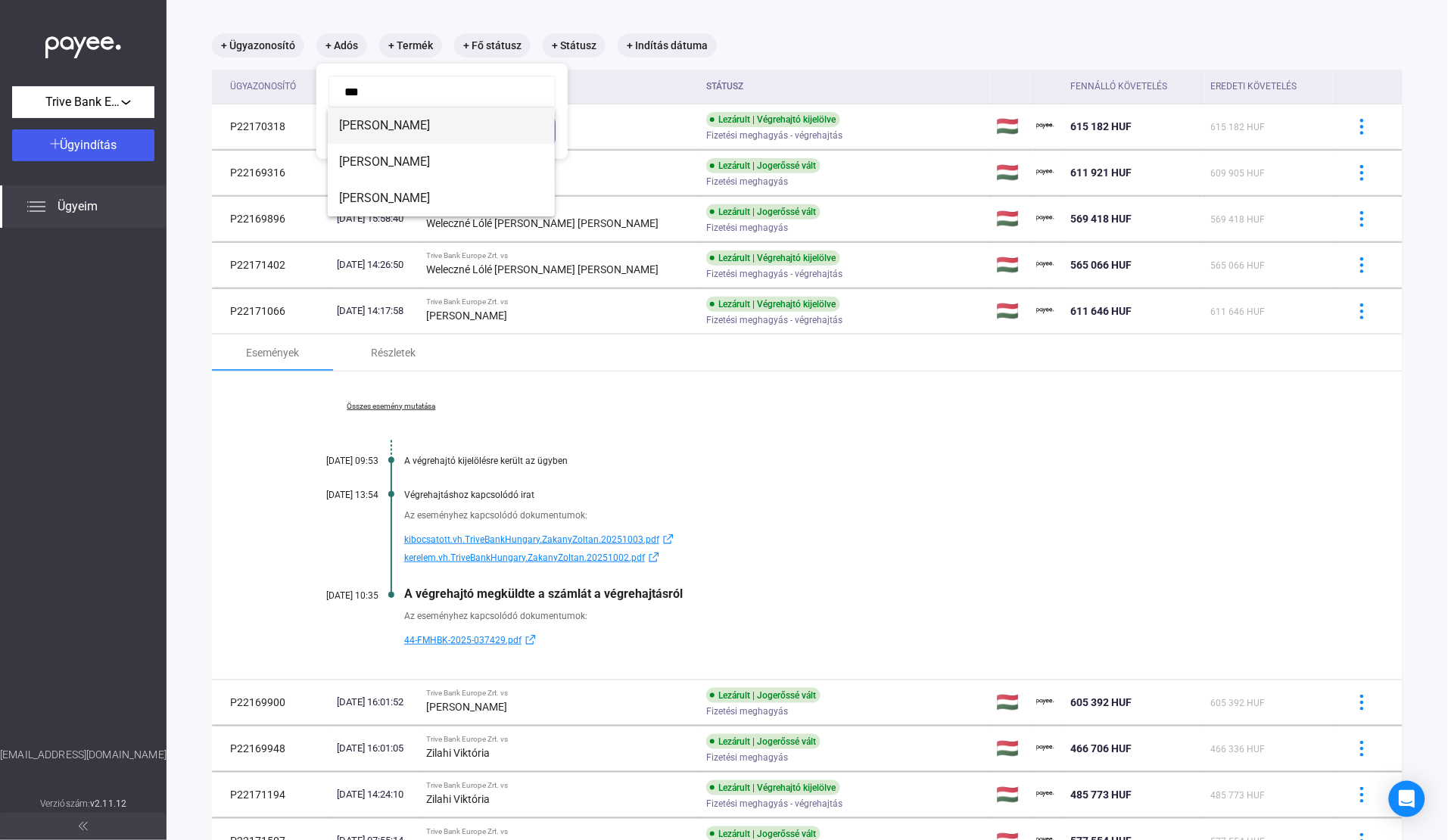
type input "****"
click button "Szűrés" at bounding box center [443, 131] width 227 height 32
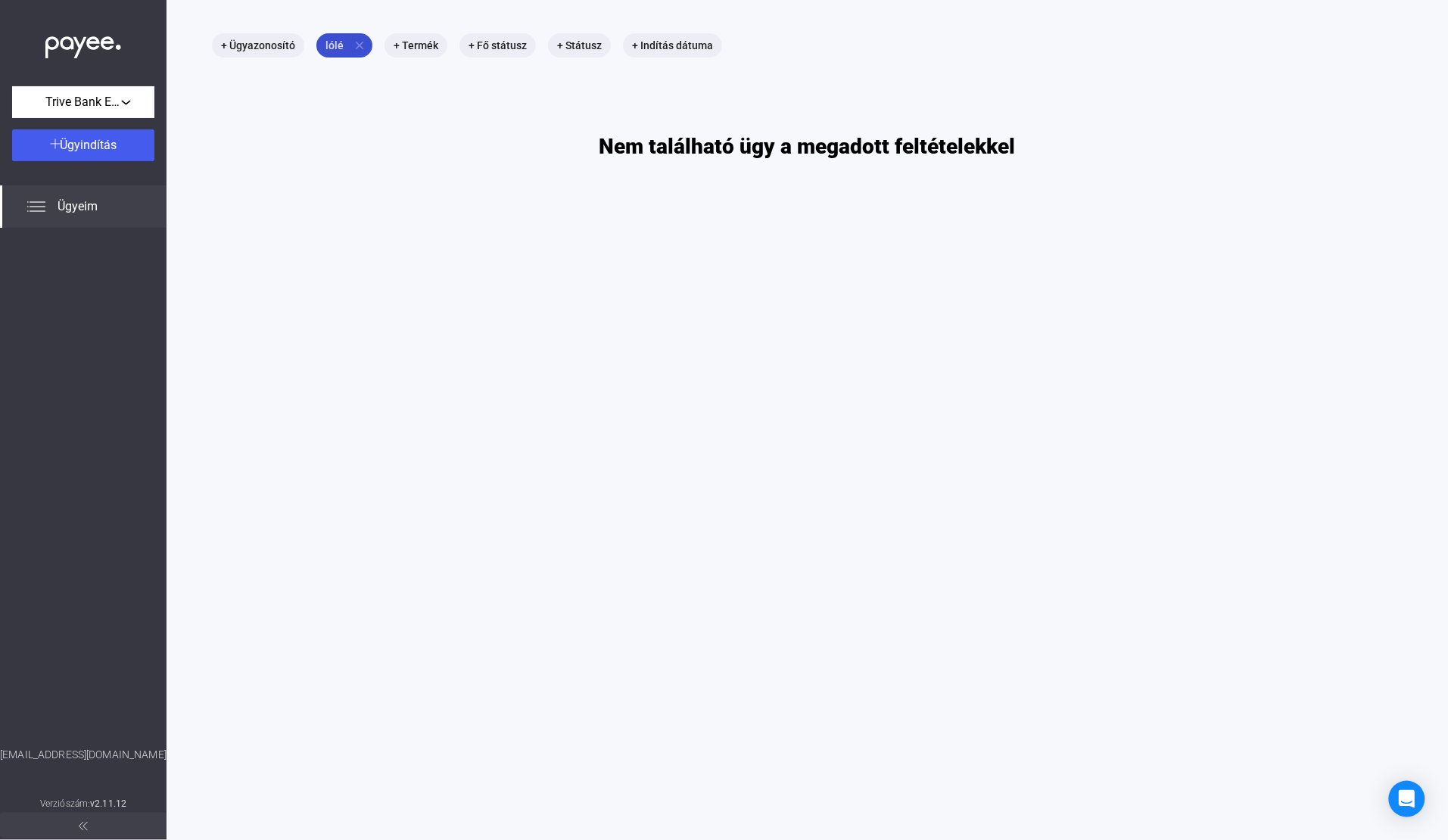
click at [355, 44] on mat-icon "close" at bounding box center [360, 45] width 14 height 14
